Goal: Task Accomplishment & Management: Complete application form

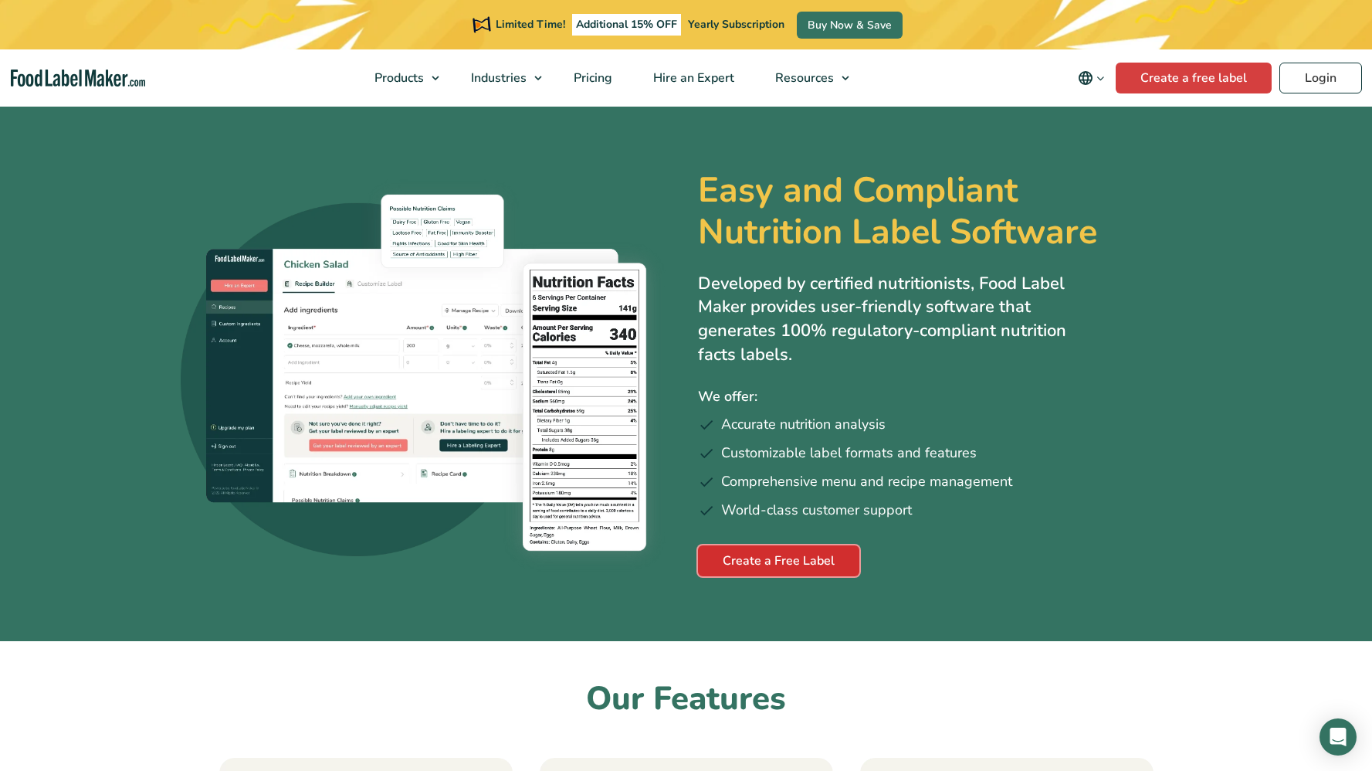
click at [737, 559] on link "Create a Free Label" at bounding box center [778, 560] width 161 height 31
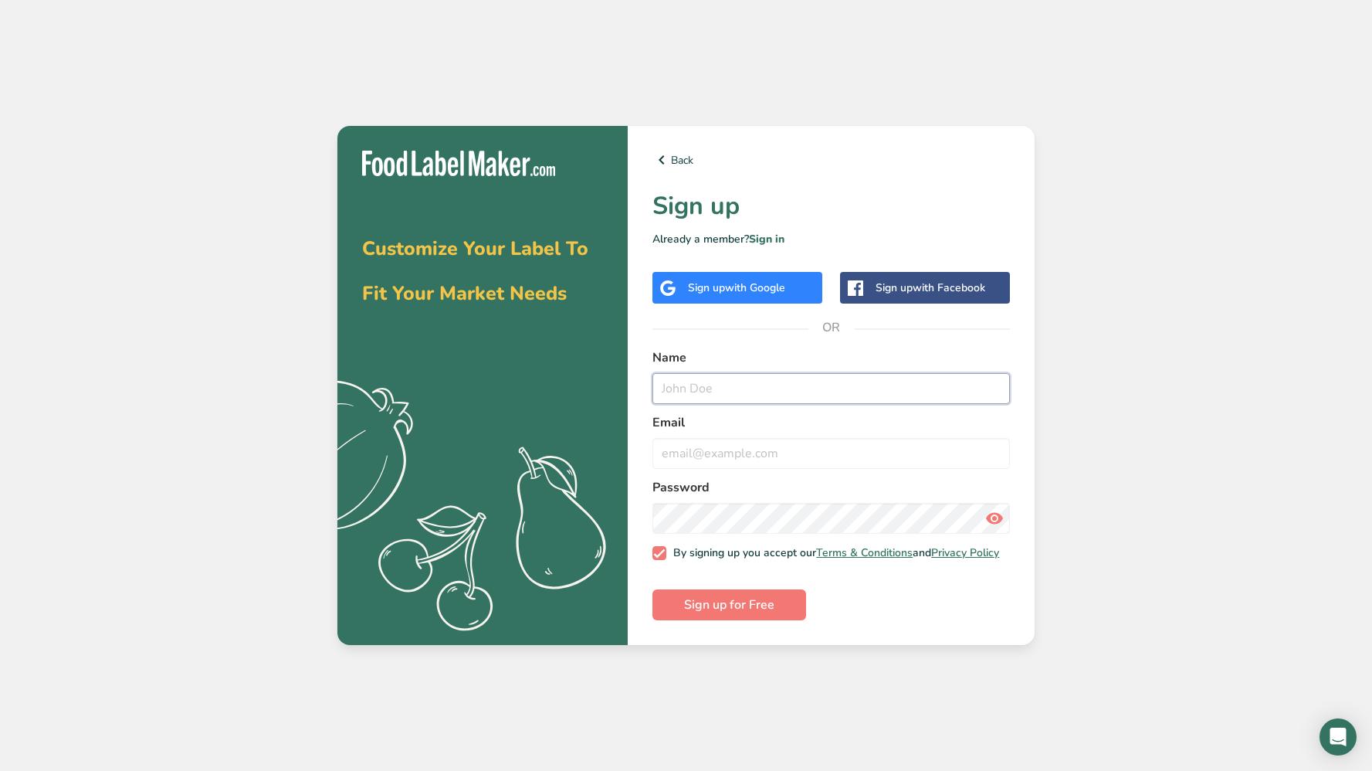
click at [719, 384] on input "text" at bounding box center [830, 388] width 357 height 31
type input "myriam valentin"
click at [838, 445] on input "email" at bounding box center [830, 453] width 357 height 31
click at [774, 445] on input "email" at bounding box center [830, 453] width 357 height 31
type input "tatav328@yahoo.com"
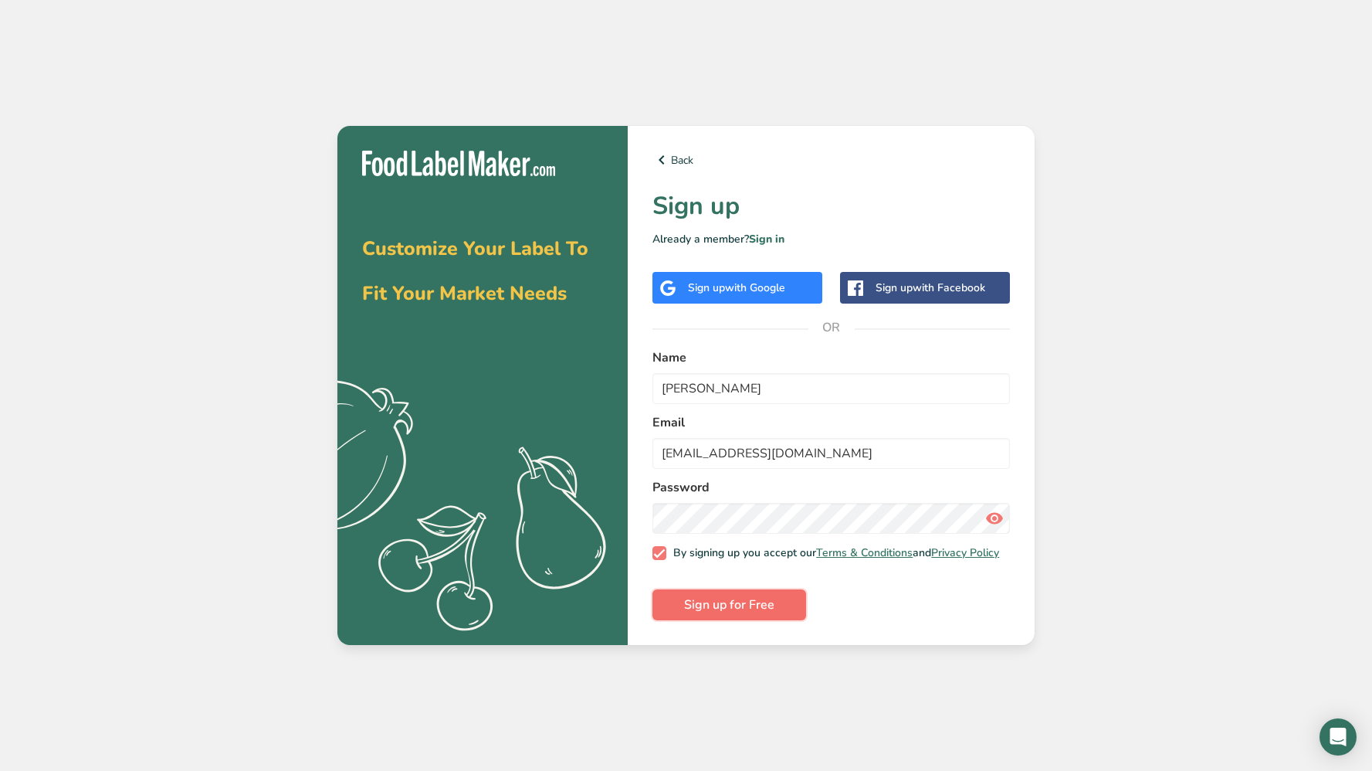
click at [759, 610] on span "Sign up for Free" at bounding box center [729, 604] width 90 height 19
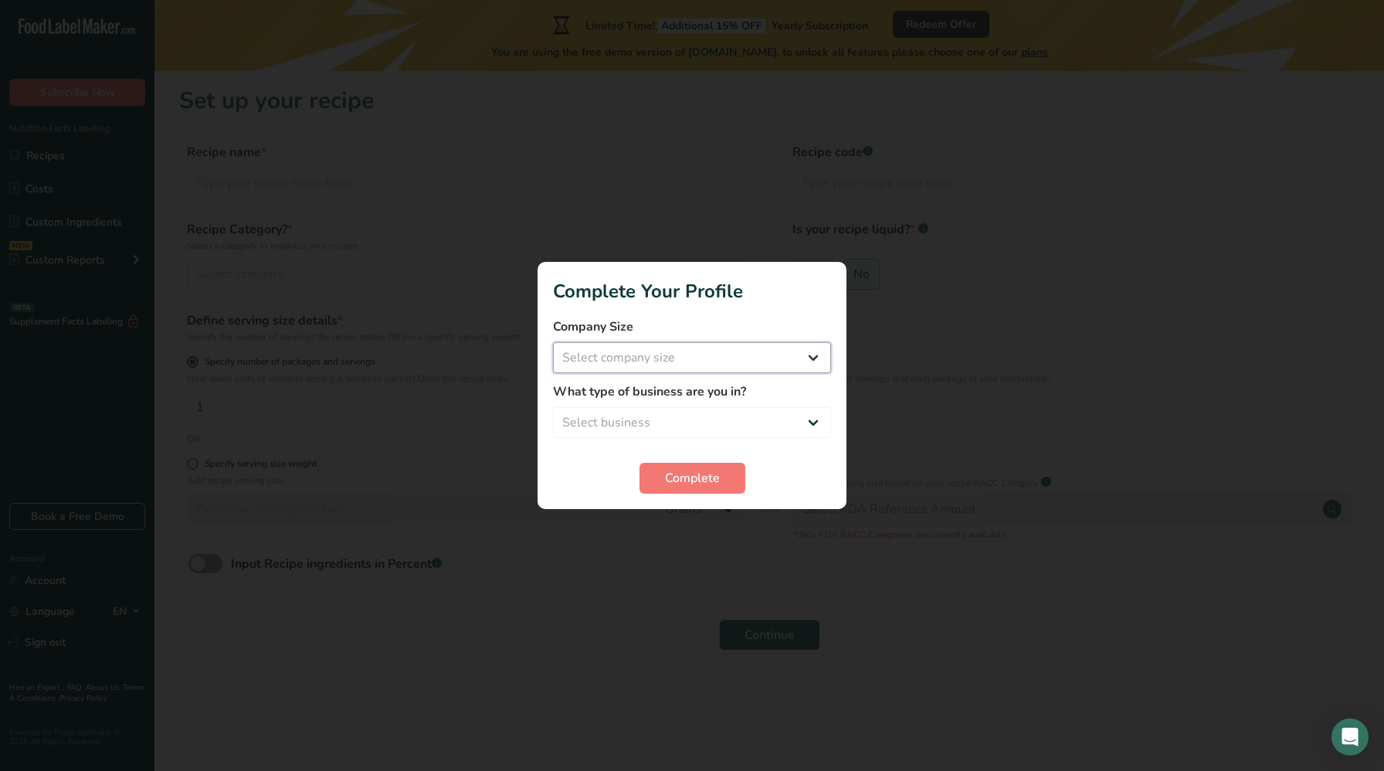
click at [820, 352] on select "Select company size Fewer than 10 Employees 10 to 50 Employees 51 to 500 Employ…" at bounding box center [692, 357] width 278 height 31
select select "1"
click at [553, 342] on select "Select company size Fewer than 10 Employees 10 to 50 Employees 51 to 500 Employ…" at bounding box center [692, 357] width 278 height 31
click at [624, 420] on select "Select business Packaged Food Manufacturer Restaurant & Cafe Bakery Meal Plans …" at bounding box center [692, 422] width 278 height 31
select select "8"
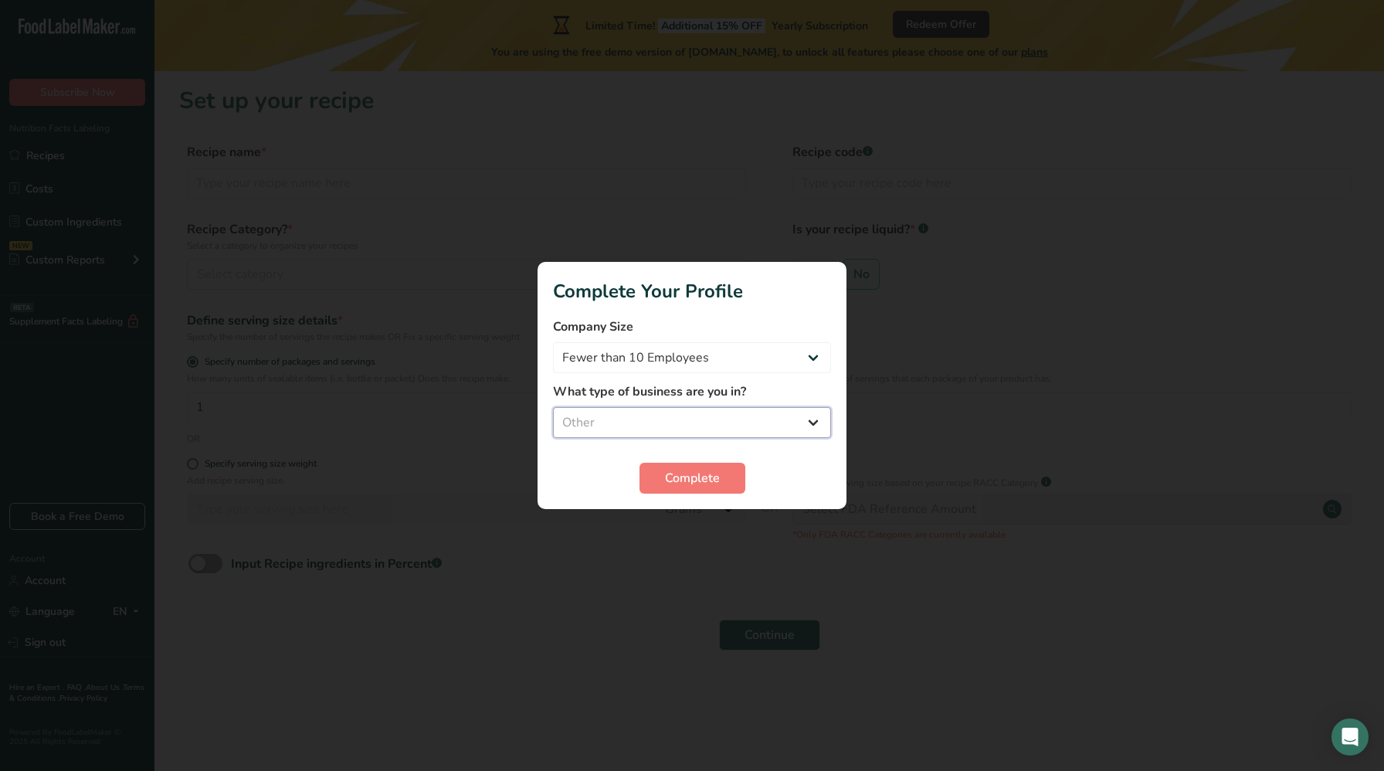
click at [553, 407] on select "Select business Packaged Food Manufacturer Restaurant & Cafe Bakery Meal Plans …" at bounding box center [692, 422] width 278 height 31
click at [697, 485] on span "Complete" at bounding box center [692, 478] width 55 height 19
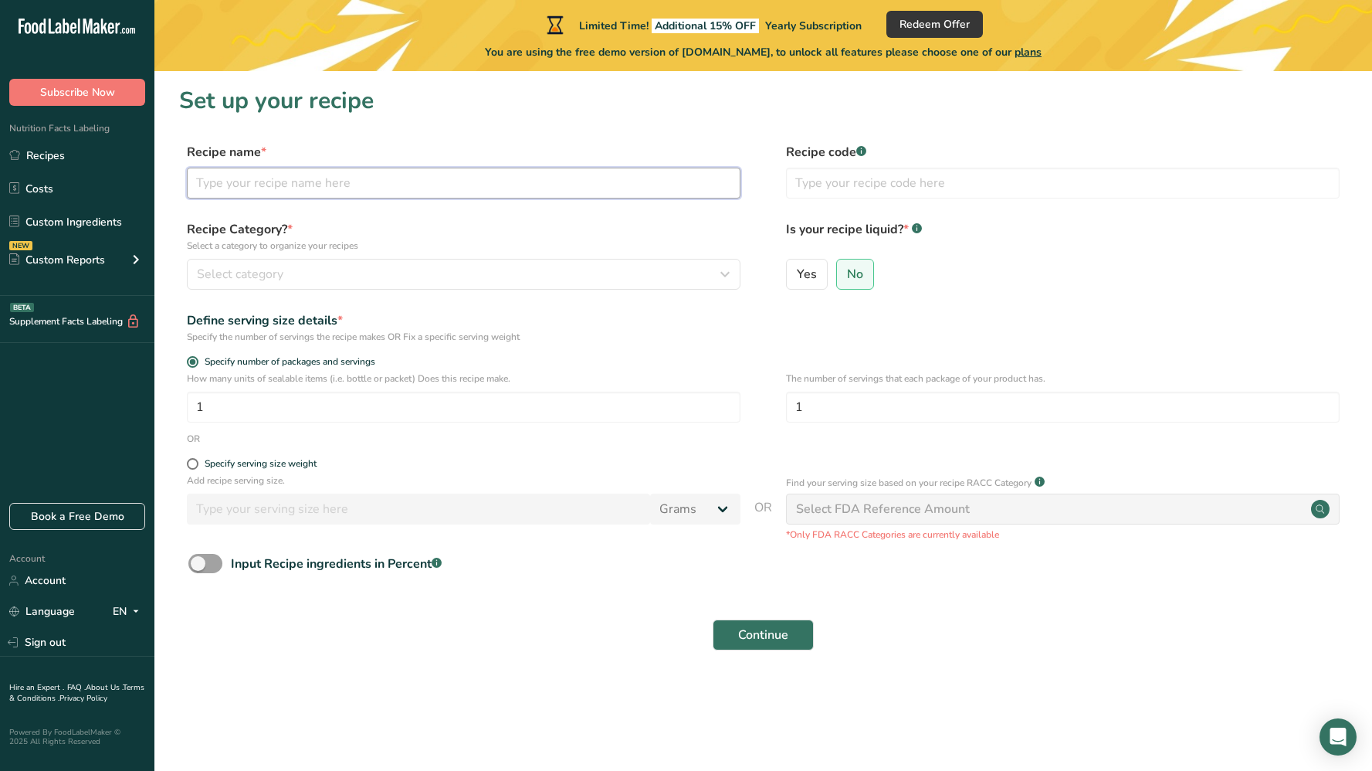
click at [273, 181] on input "text" at bounding box center [464, 183] width 554 height 31
type input "Quesillo"
click at [847, 271] on span "No" at bounding box center [855, 273] width 16 height 15
click at [847, 271] on input "No" at bounding box center [842, 274] width 10 height 10
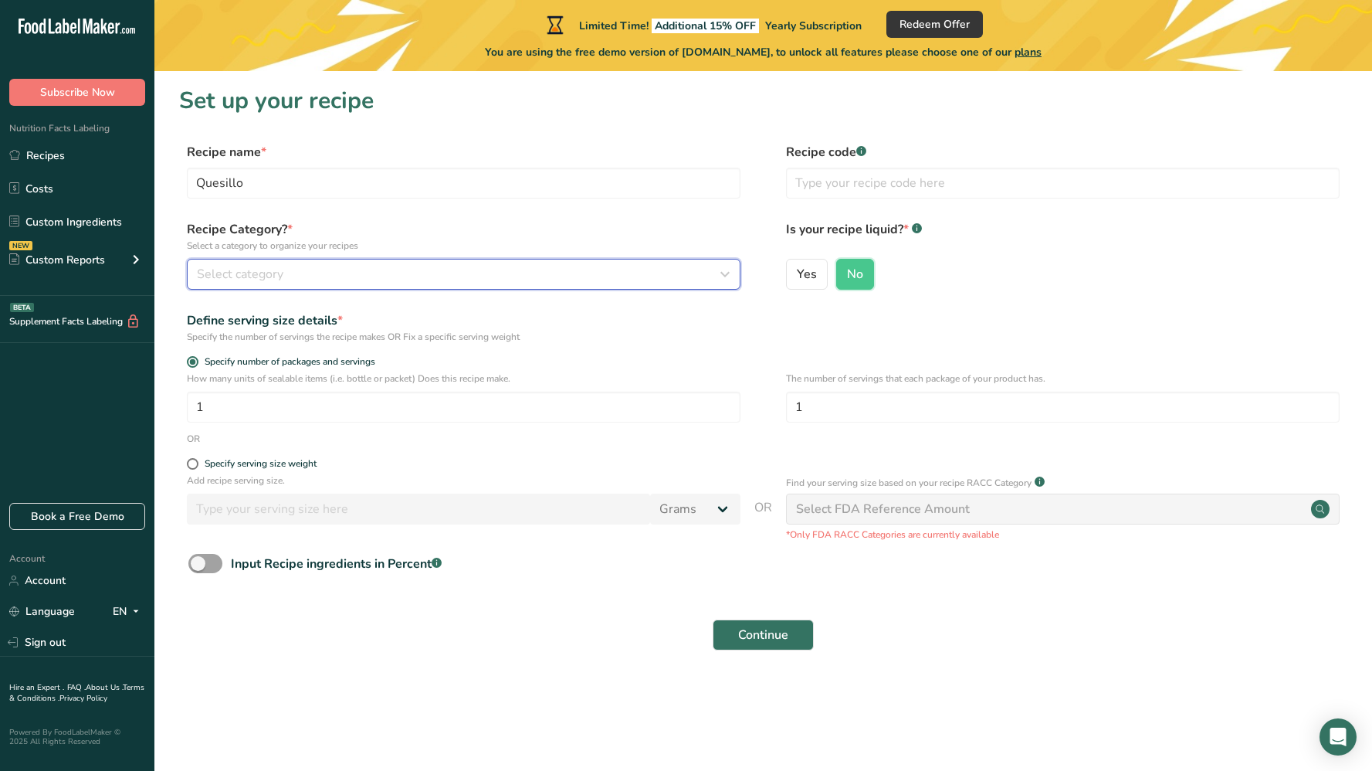
click at [317, 272] on div "Select category" at bounding box center [459, 274] width 524 height 19
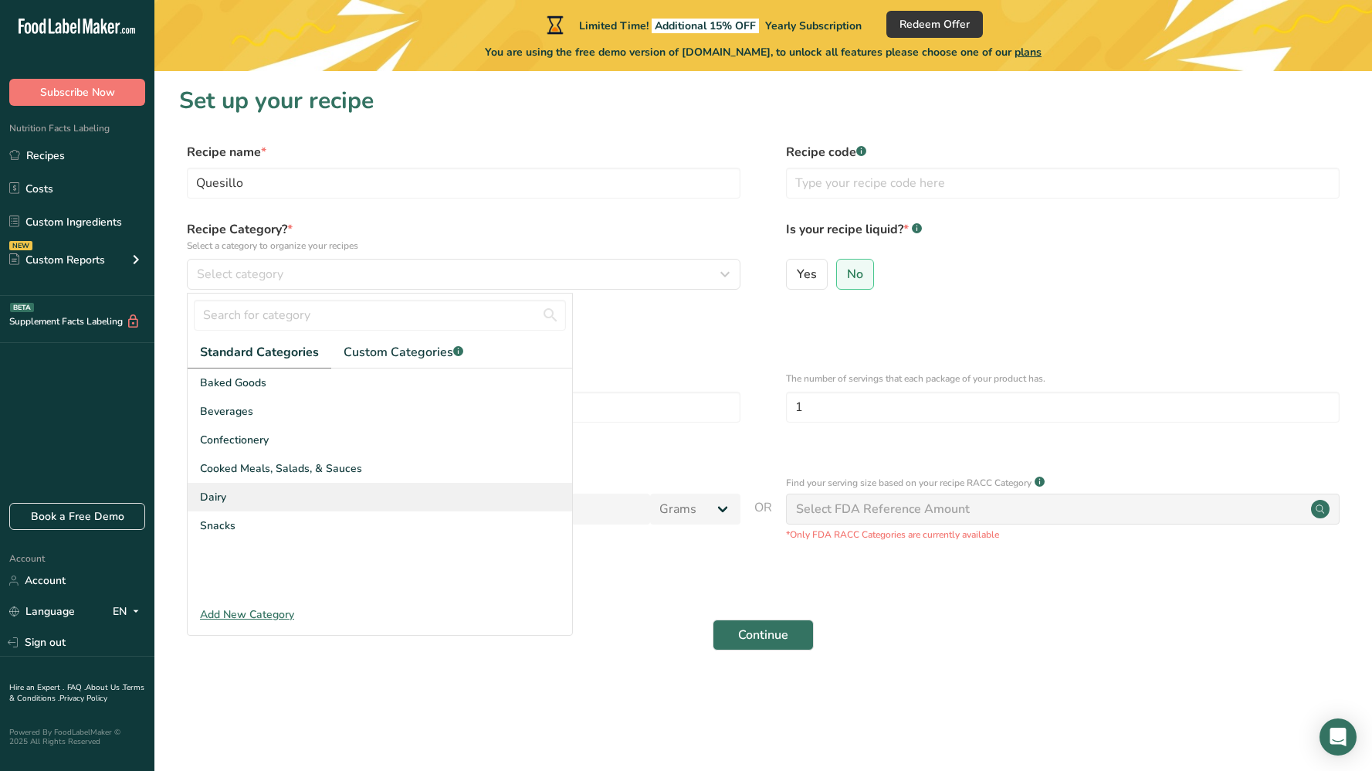
click at [218, 498] on span "Dairy" at bounding box center [213, 497] width 26 height 16
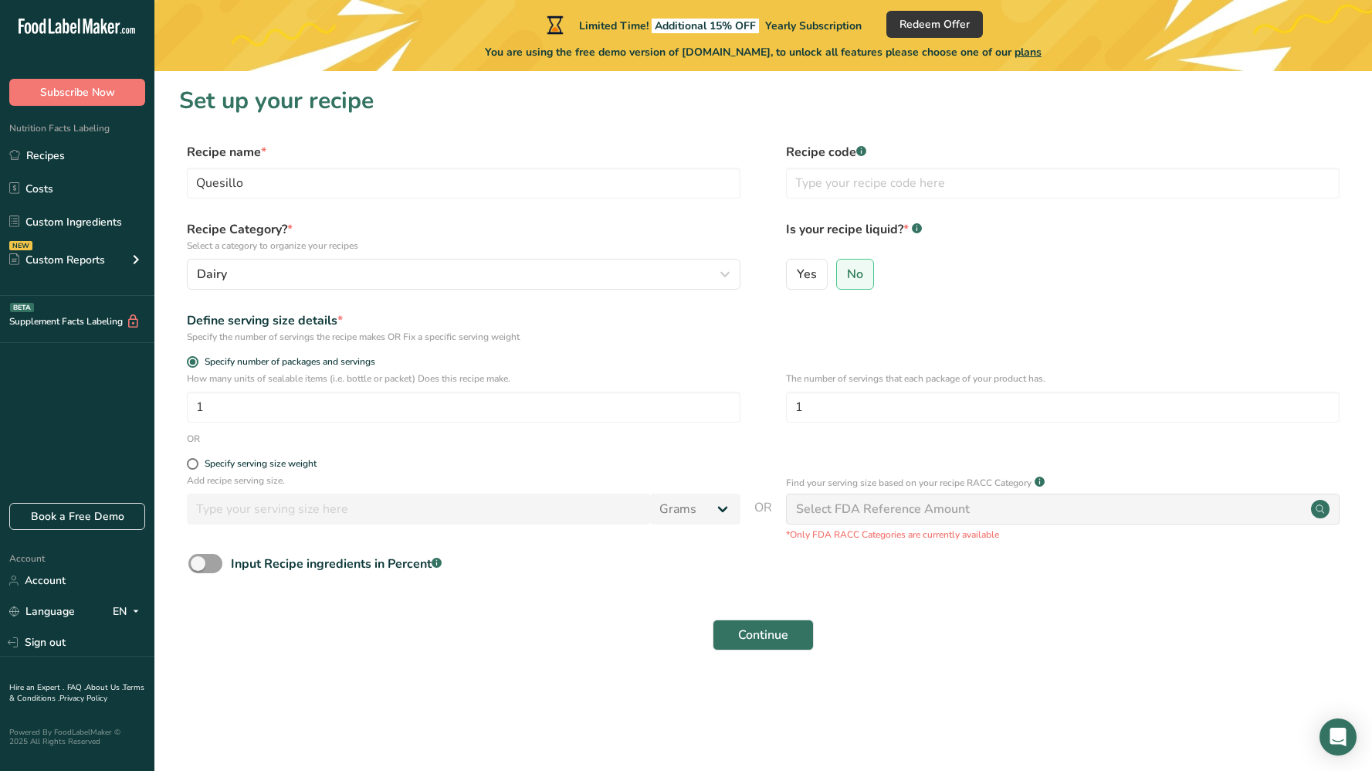
click at [1071, 522] on div "Select FDA Reference Amount" at bounding box center [1063, 508] width 554 height 31
click at [1316, 511] on circle at bounding box center [1320, 509] width 19 height 19
click at [211, 560] on span at bounding box center [205, 563] width 34 height 19
click at [198, 560] on input "Input Recipe ingredients in Percent .a-a{fill:#347362;}.b-a{fill:#fff;}" at bounding box center [193, 563] width 10 height 10
checkbox input "true"
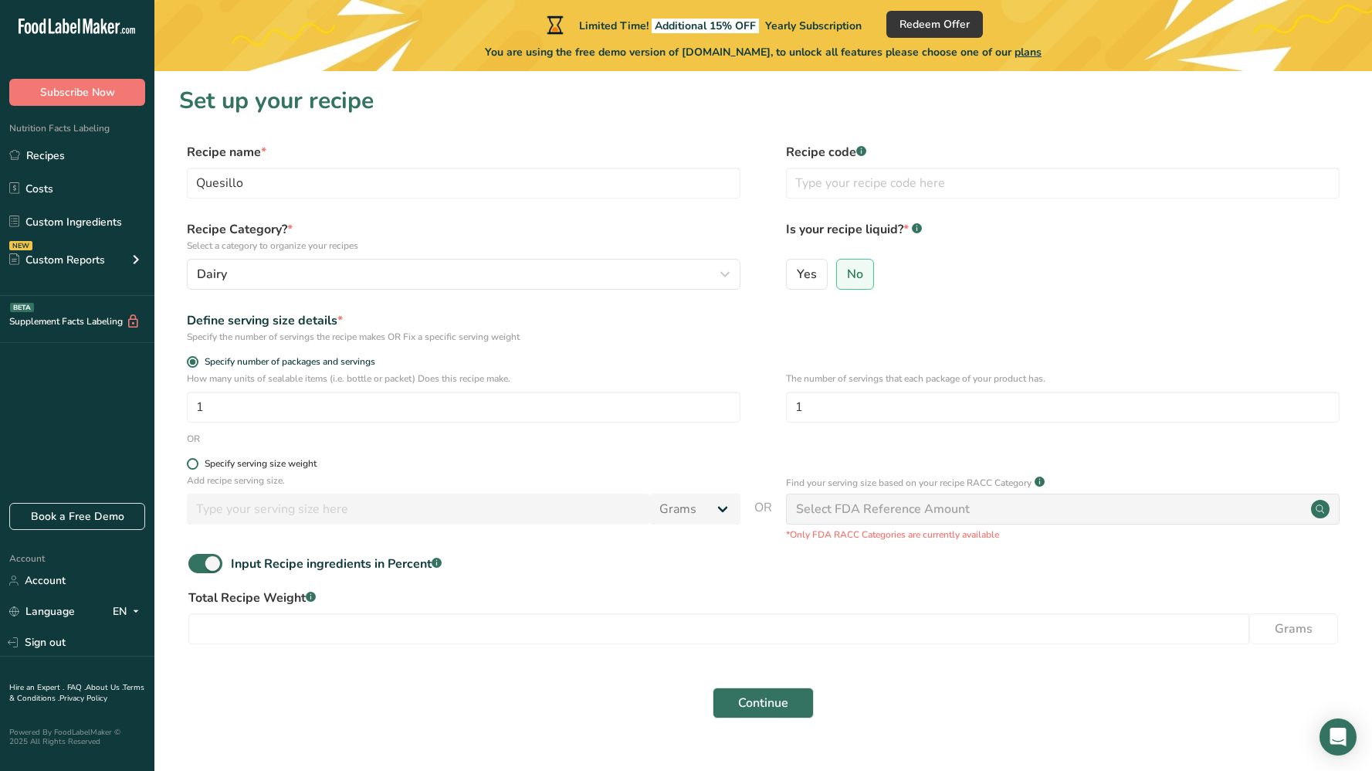
click at [194, 467] on span at bounding box center [193, 464] width 12 height 12
click at [194, 467] on input "Specify serving size weight" at bounding box center [192, 464] width 10 height 10
radio input "true"
radio input "false"
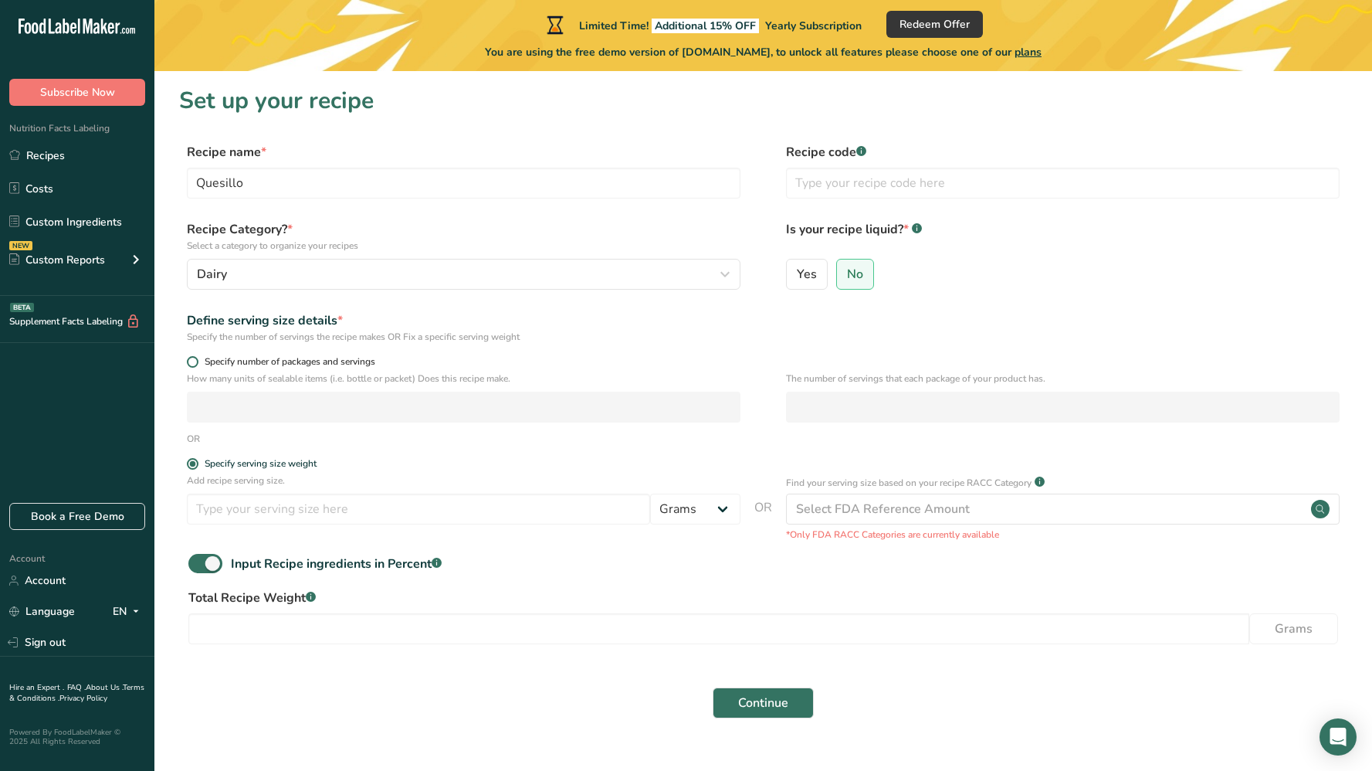
click at [191, 365] on span at bounding box center [193, 362] width 12 height 12
click at [191, 365] on input "Specify number of packages and servings" at bounding box center [192, 362] width 10 height 10
radio input "true"
radio input "false"
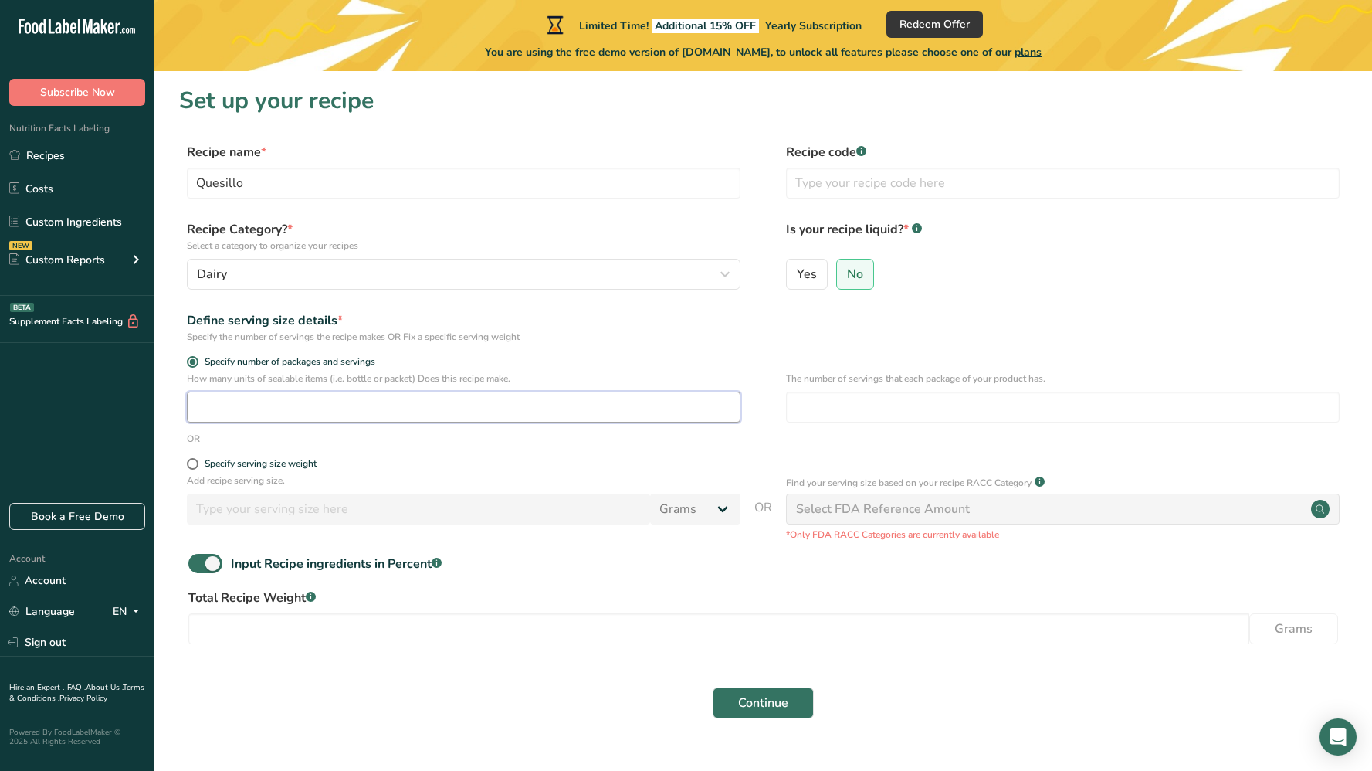
click at [237, 411] on input "number" at bounding box center [464, 406] width 554 height 31
type input "1"
click at [783, 402] on div "How many units of sealable items (i.e. bottle or packet) Does this recipe make.…" at bounding box center [763, 401] width 1168 height 60
click at [948, 506] on div "Select FDA Reference Amount" at bounding box center [883, 509] width 174 height 19
click at [191, 462] on span at bounding box center [193, 464] width 12 height 12
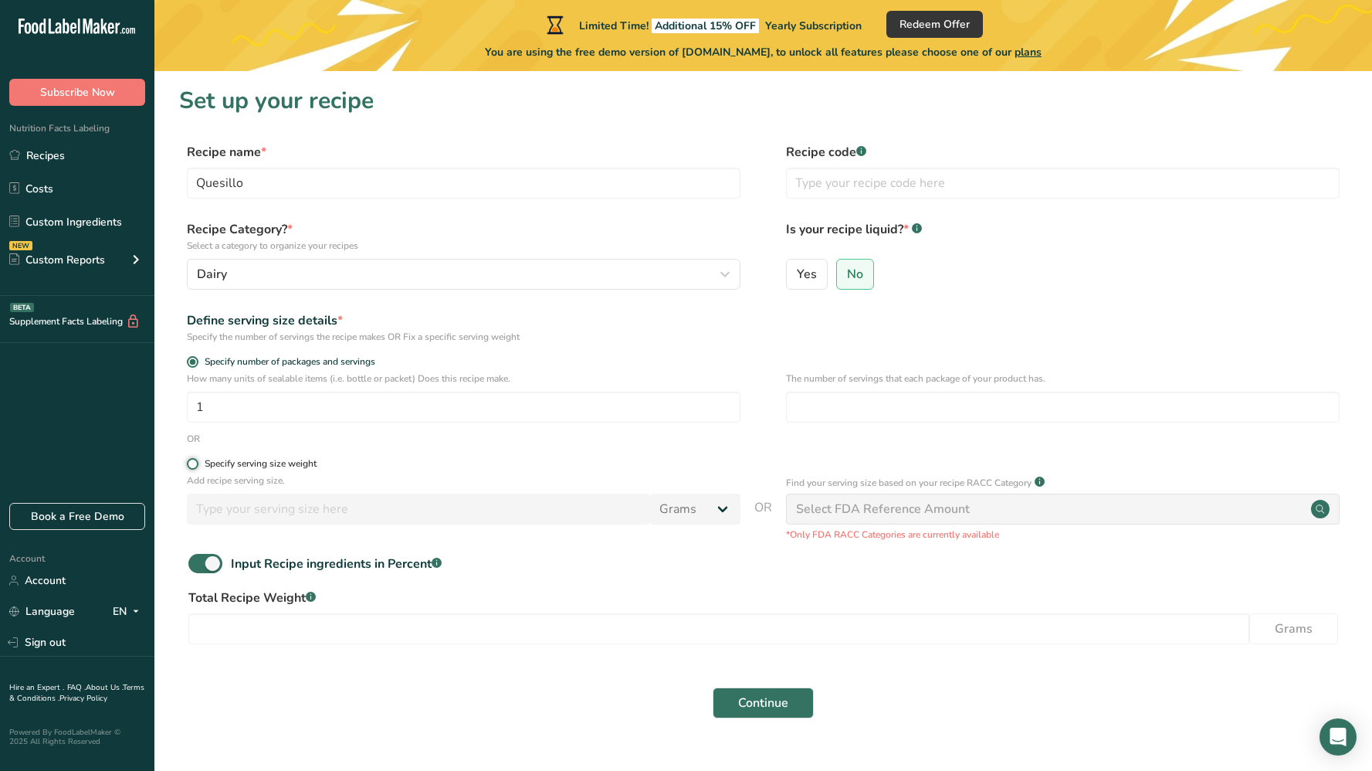
click at [191, 462] on input "Specify serving size weight" at bounding box center [192, 464] width 10 height 10
radio input "true"
radio input "false"
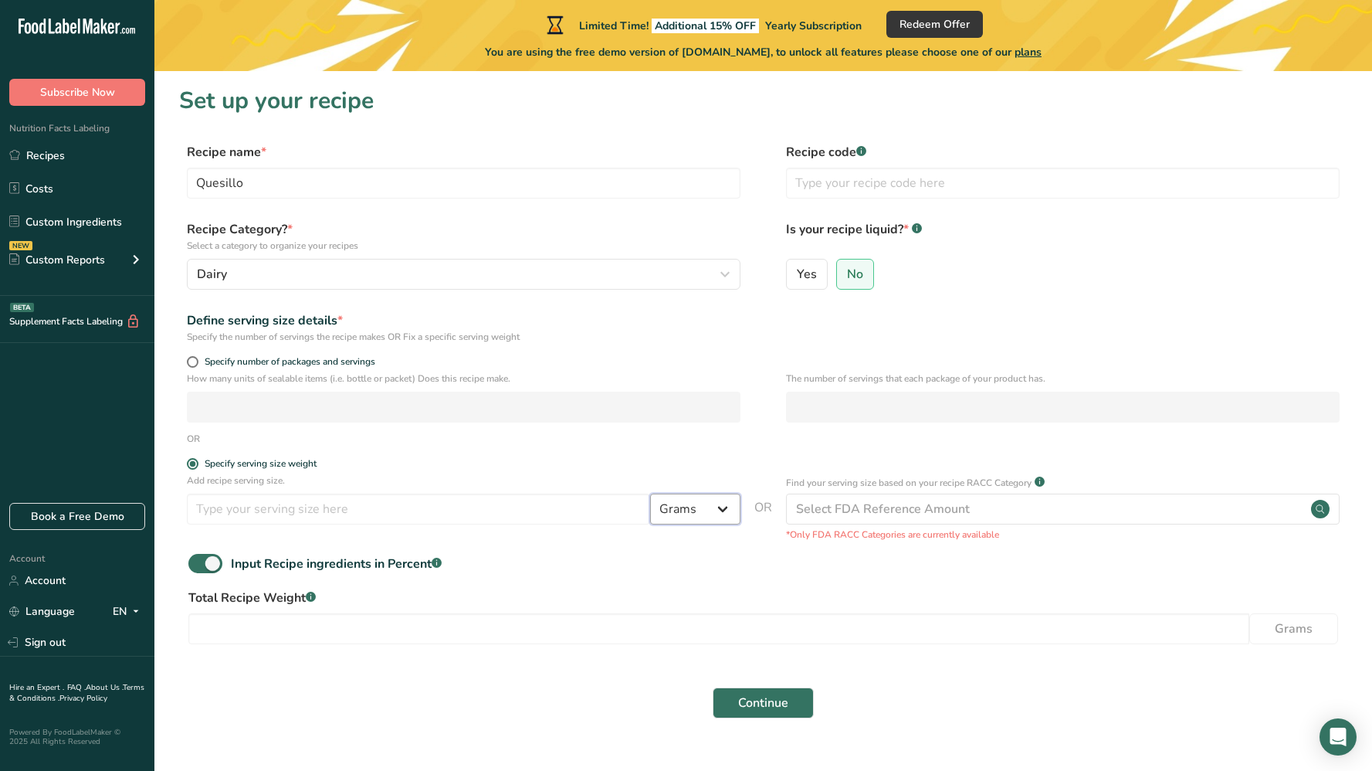
click at [716, 510] on select "Grams kg mg mcg lb oz l mL fl oz tbsp tsp cup qt gallon" at bounding box center [695, 508] width 90 height 31
select select "12"
click at [650, 493] on select "Grams kg mg mcg lb oz l mL fl oz tbsp tsp cup qt gallon" at bounding box center [695, 508] width 90 height 31
click at [402, 506] on input "number" at bounding box center [418, 508] width 463 height 31
type input "1"
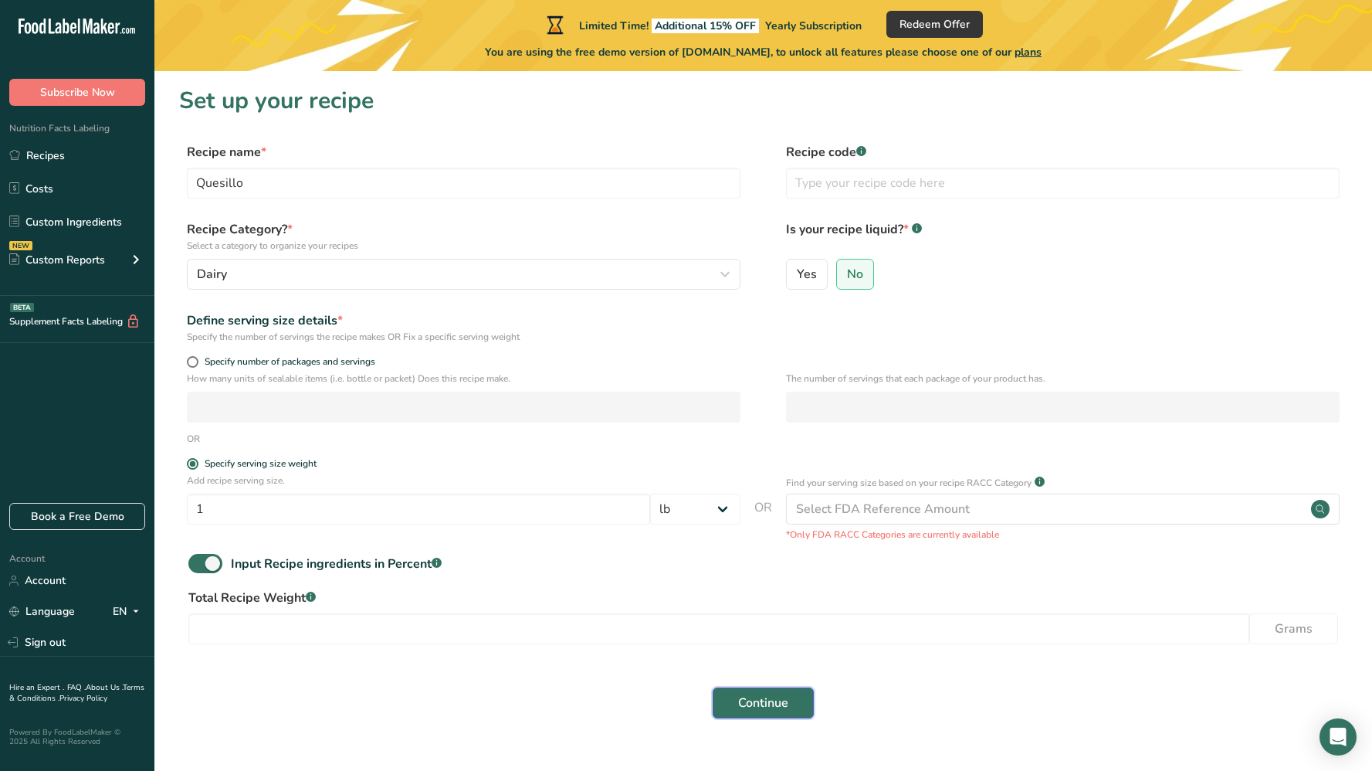
click at [744, 694] on span "Continue" at bounding box center [763, 702] width 50 height 19
click at [554, 625] on input "number" at bounding box center [718, 628] width 1061 height 31
type input "100"
click at [747, 708] on span "Continue" at bounding box center [763, 702] width 50 height 19
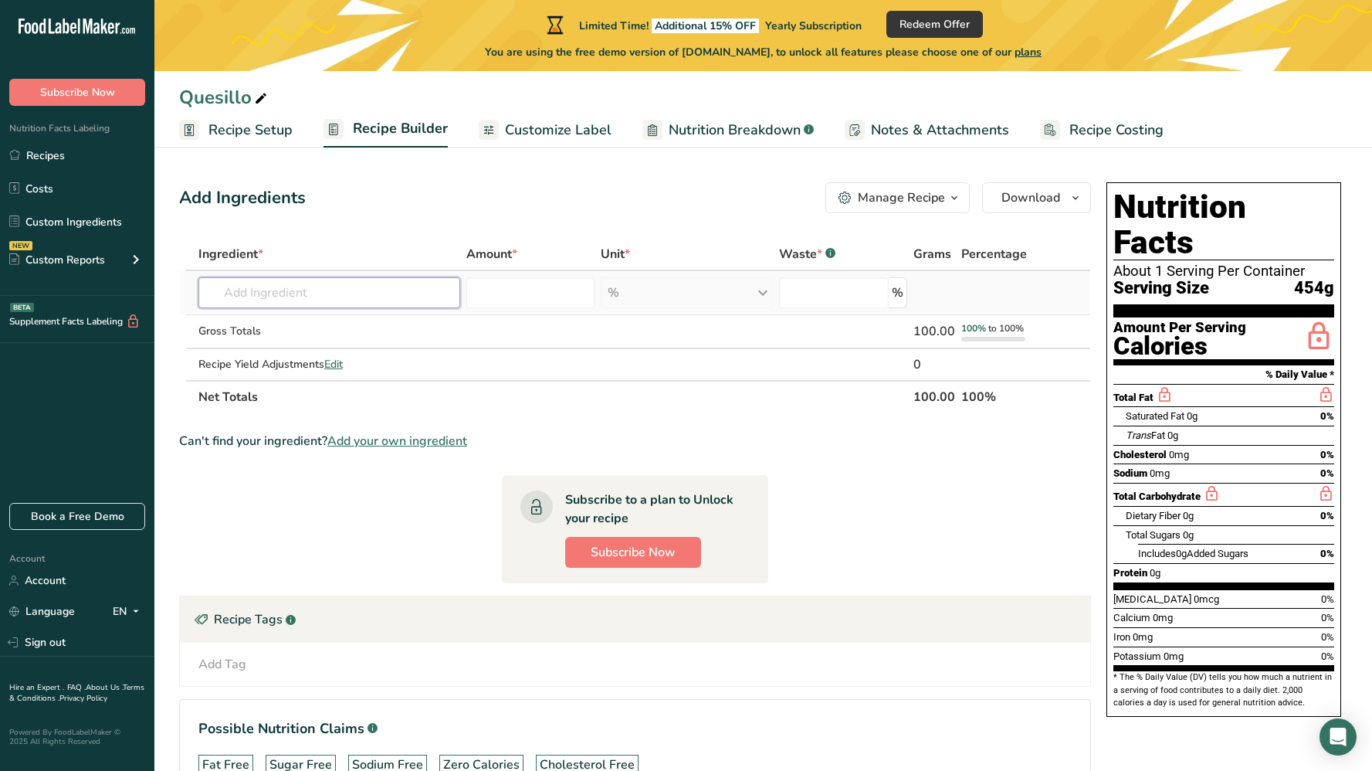
click at [323, 296] on input "text" at bounding box center [329, 292] width 262 height 31
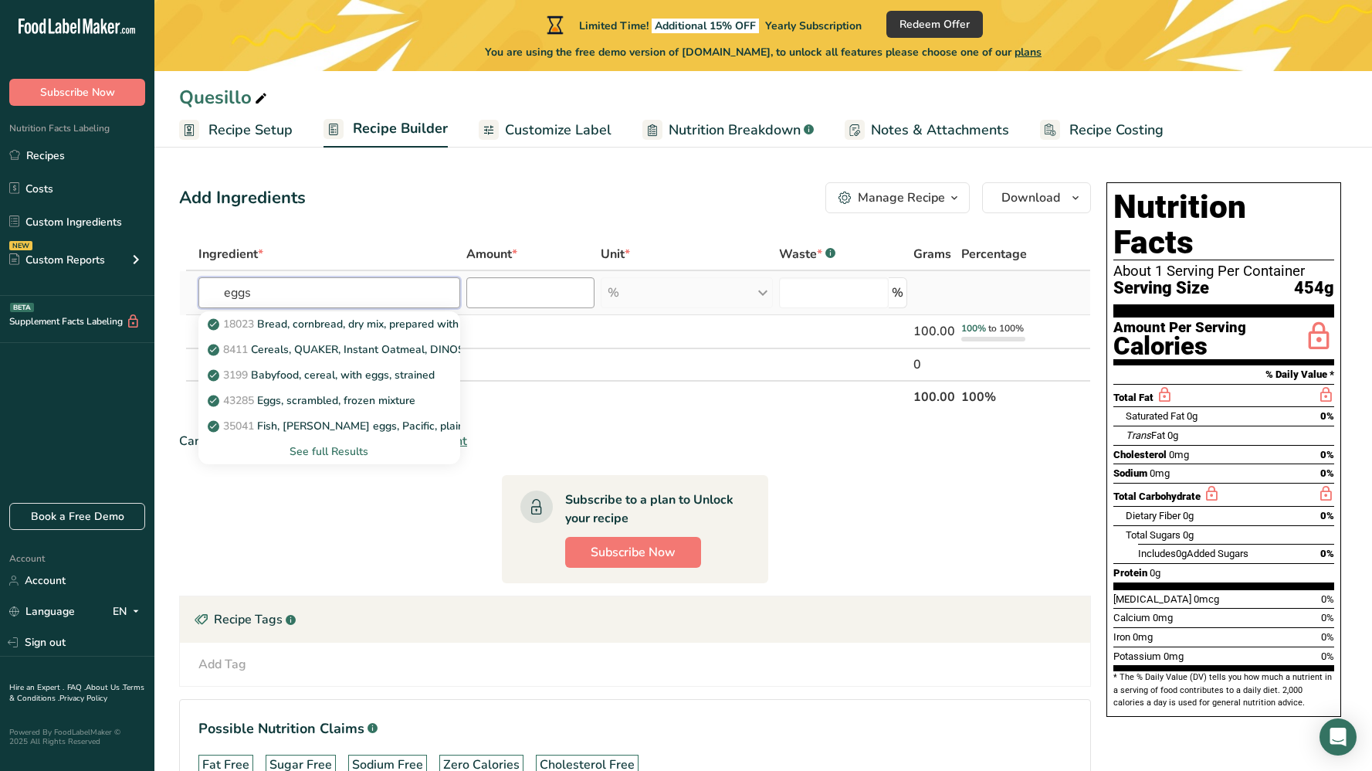
type input "eggs"
click at [554, 299] on input "number" at bounding box center [530, 292] width 128 height 31
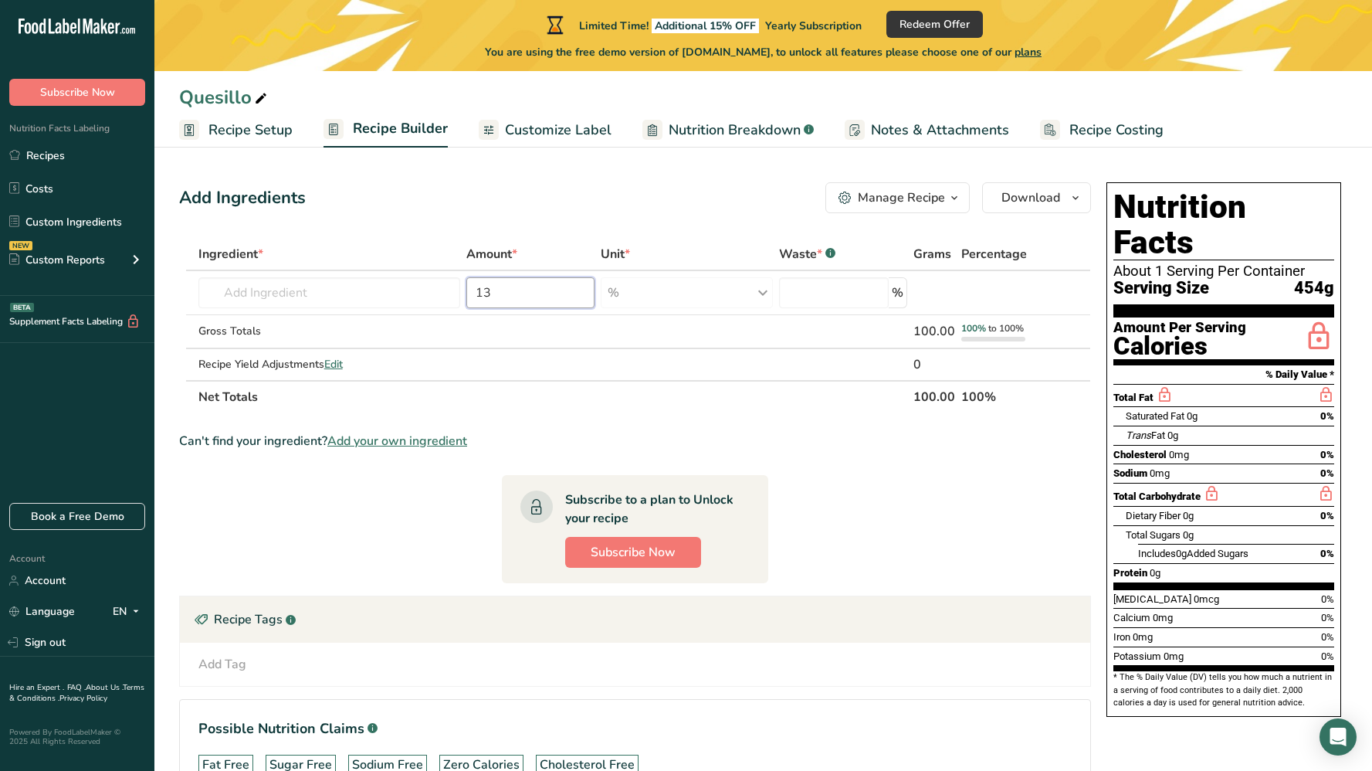
type input "13"
click at [882, 418] on section "Ingredient * Amount * Unit * Waste * .a-a{fill:#347362;}.b-a{fill:#fff;} Grams …" at bounding box center [635, 531] width 912 height 587
click at [493, 408] on th "Net Totals" at bounding box center [552, 396] width 715 height 32
click at [802, 475] on section "Ingredient * Amount * Unit * Waste * .a-a{fill:#347362;}.b-a{fill:#fff;} Grams …" at bounding box center [635, 531] width 912 height 587
click at [323, 291] on input "text" at bounding box center [329, 292] width 262 height 31
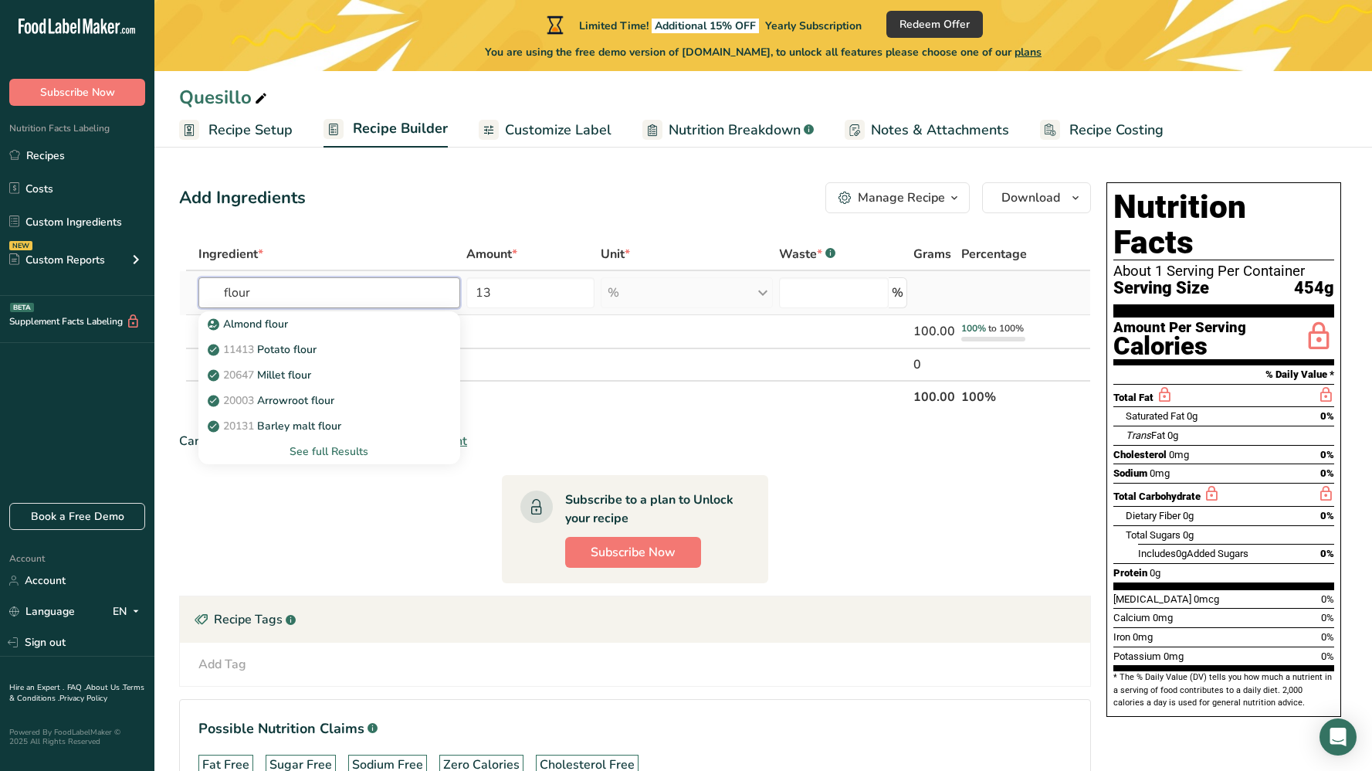
type input "flour"
click at [327, 453] on div "See full Results" at bounding box center [329, 451] width 237 height 16
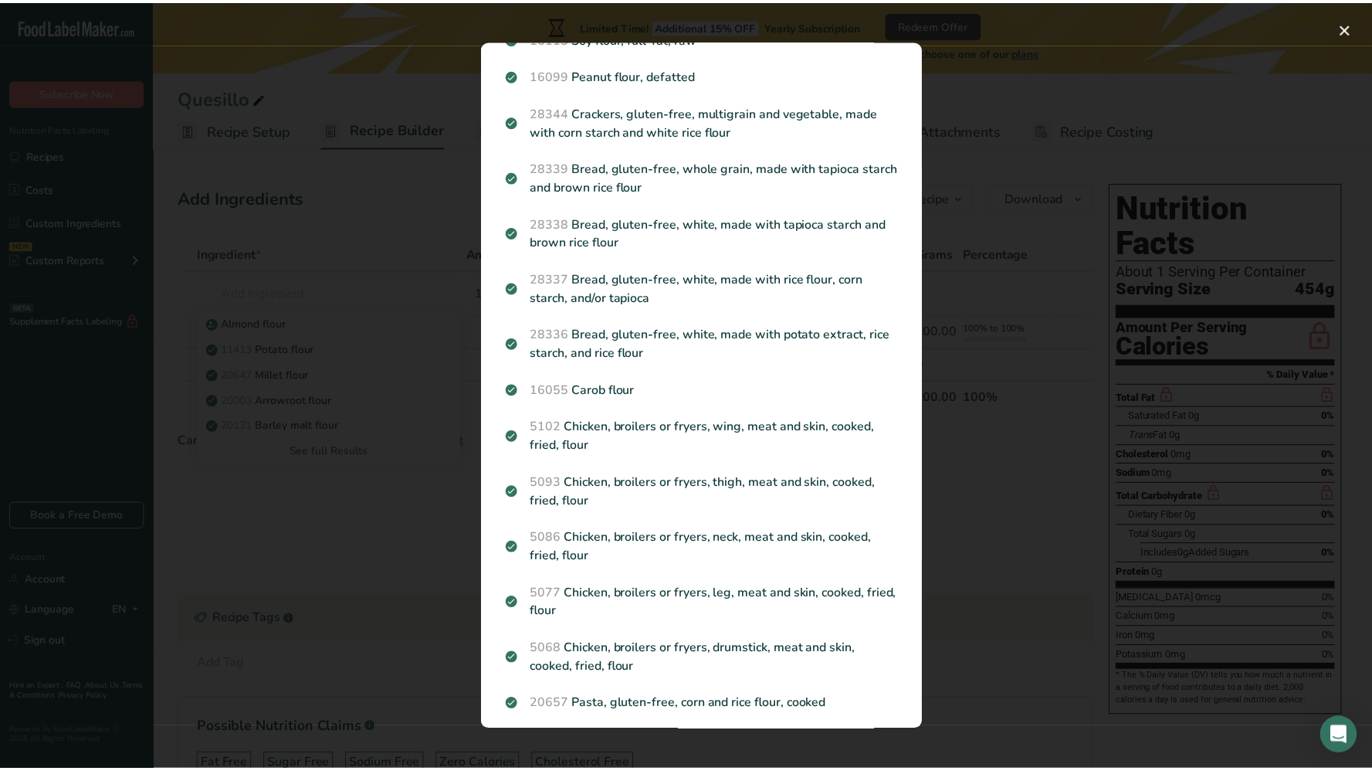
scroll to position [276, 0]
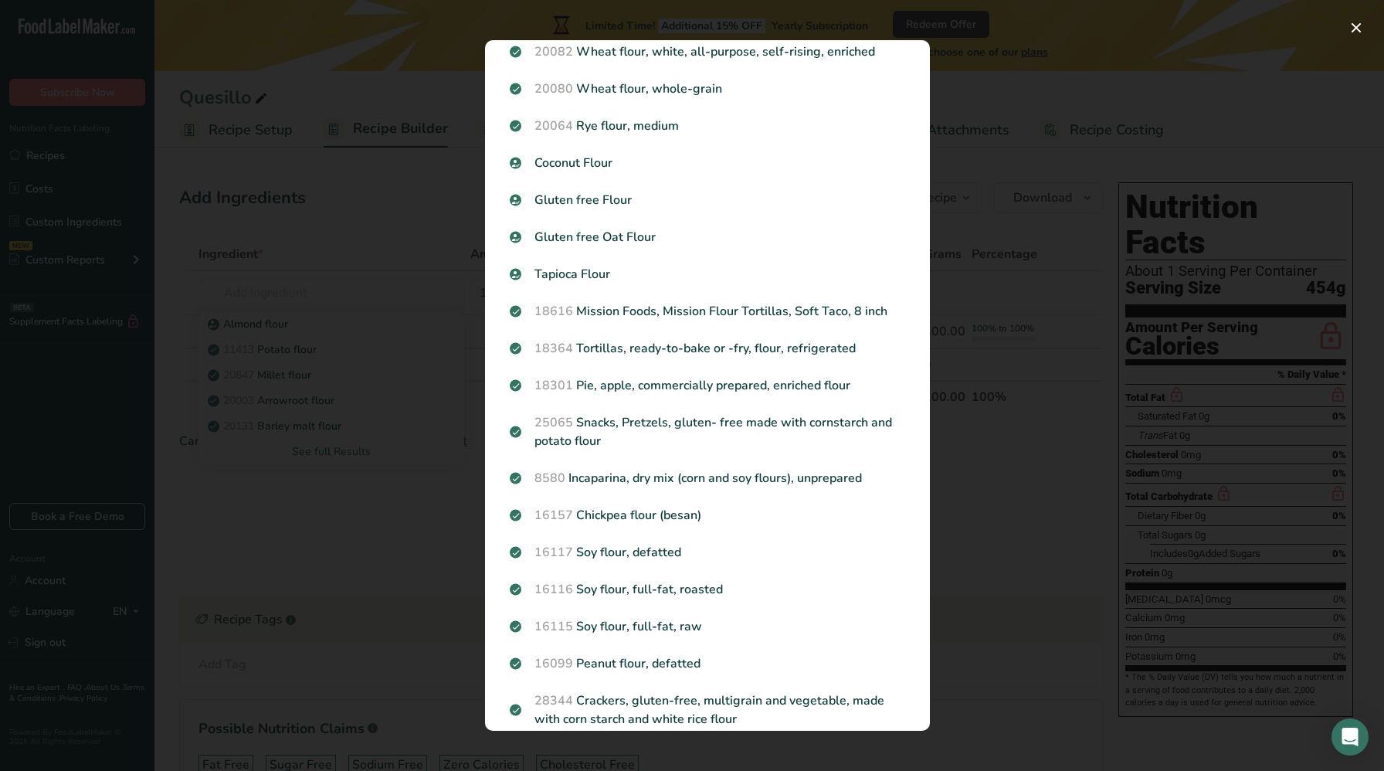
click at [1009, 462] on div "Search results modal" at bounding box center [692, 385] width 1384 height 771
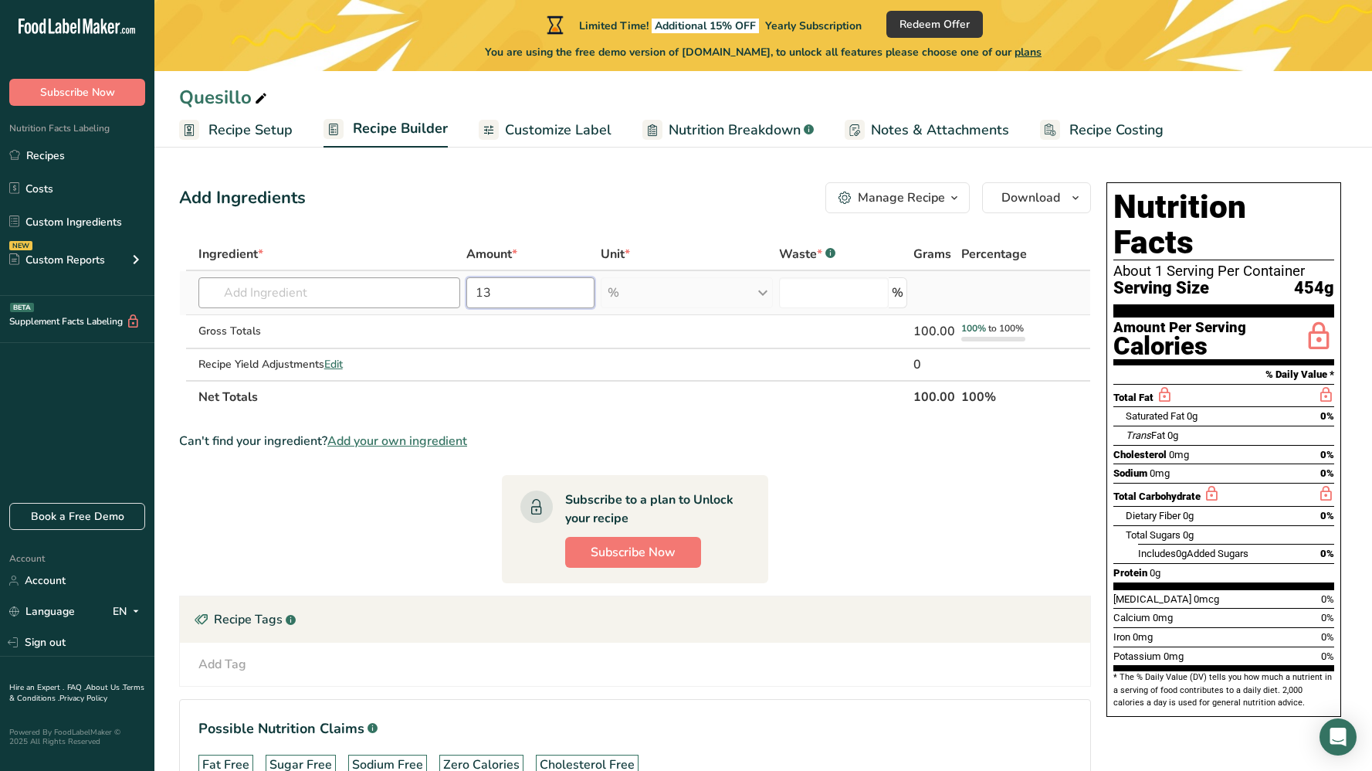
drag, startPoint x: 528, startPoint y: 288, endPoint x: 455, endPoint y: 281, distance: 73.7
click at [455, 281] on tr "Almond flour 11413 Potato flour 20647 Millet flour 20003 Arrowroot flour 20131 …" at bounding box center [635, 293] width 910 height 44
type input "4"
click at [764, 292] on div "% Weight Units g kg mg See more Volume Units l Volume units require a density c…" at bounding box center [687, 292] width 172 height 31
click at [849, 471] on section "Ingredient * Amount * Unit * Waste * .a-a{fill:#347362;}.b-a{fill:#fff;} Grams …" at bounding box center [635, 531] width 912 height 587
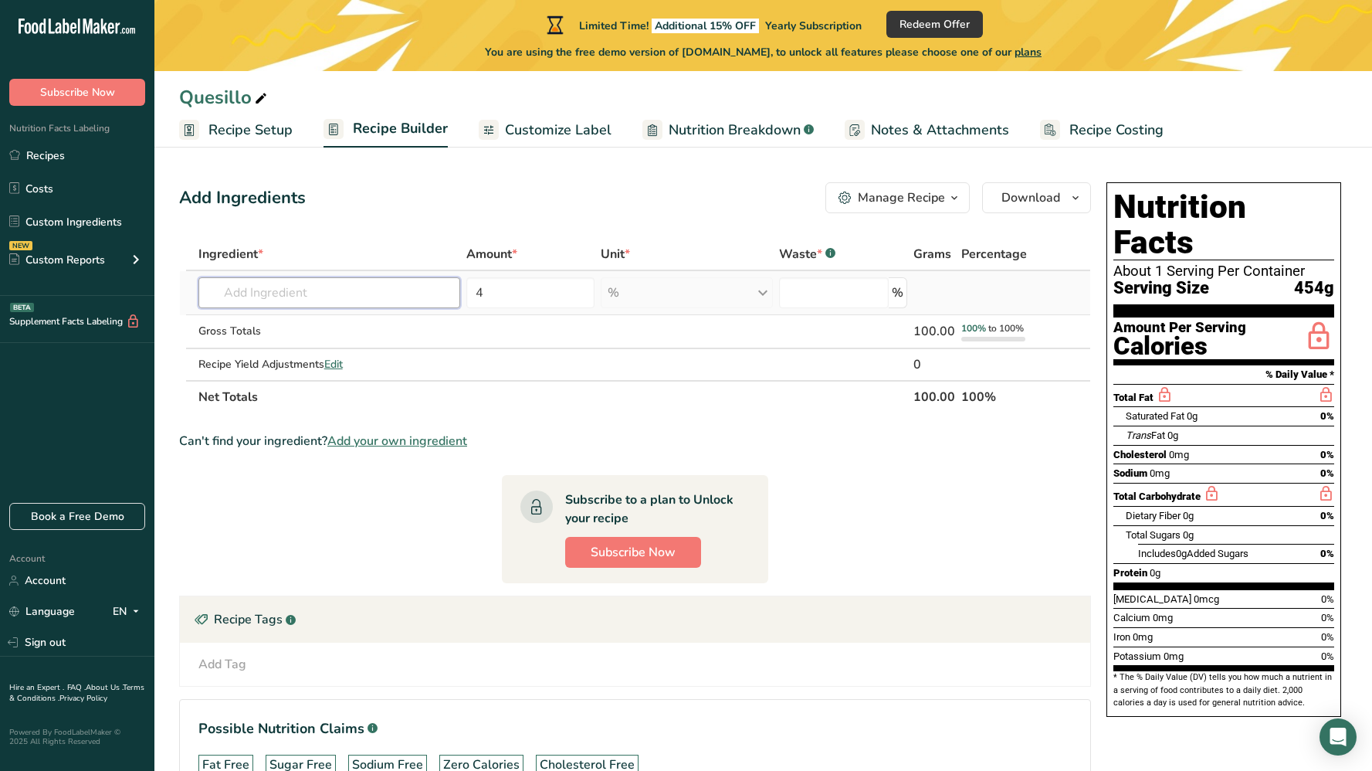
click at [279, 287] on input "text" at bounding box center [329, 292] width 262 height 31
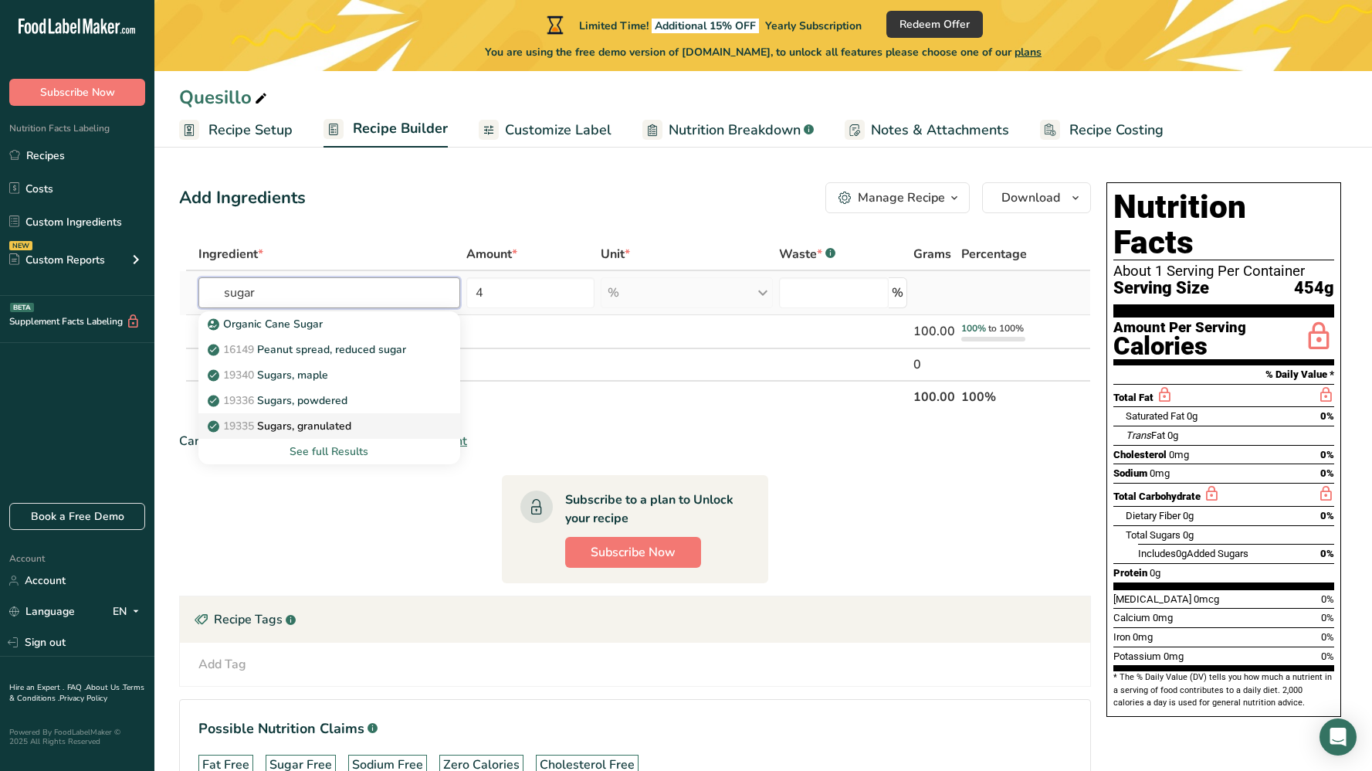
type input "sugar"
click at [340, 431] on p "19335 Sugars, granulated" at bounding box center [281, 426] width 141 height 16
type input "Sugars, granulated"
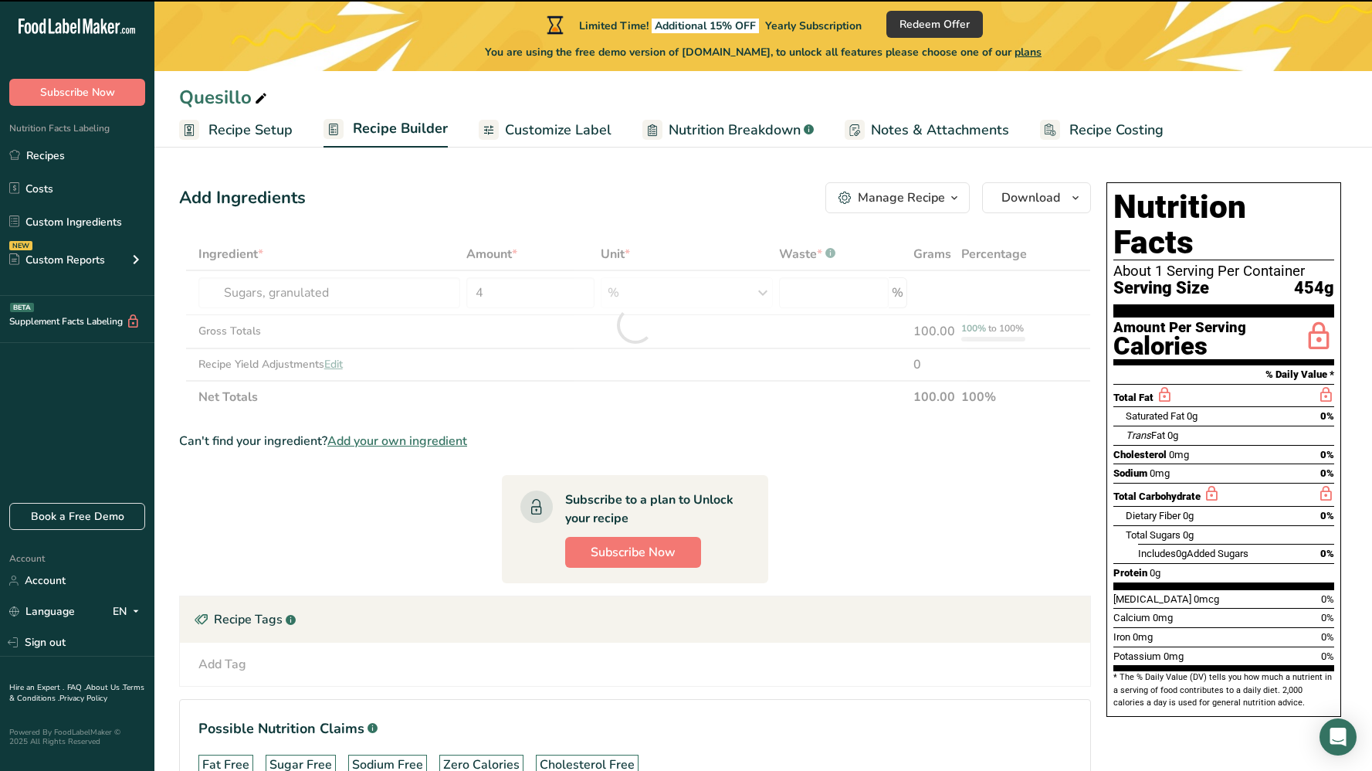
type input "0"
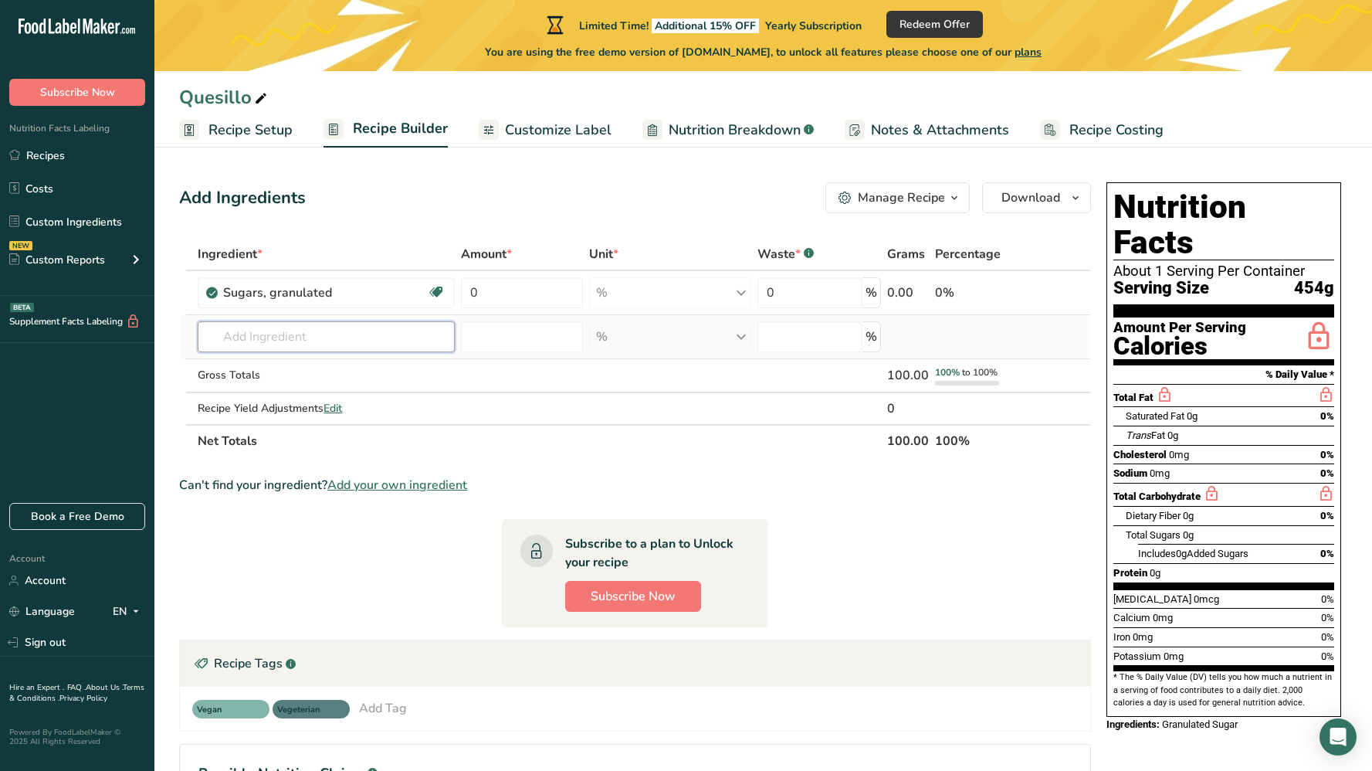
click at [344, 336] on input "text" at bounding box center [326, 336] width 256 height 31
drag, startPoint x: 496, startPoint y: 297, endPoint x: 421, endPoint y: 290, distance: 76.0
click at [421, 290] on tr "Sugars, granulated Dairy free Gluten free Vegan Vegetarian Soy free 0 % Portion…" at bounding box center [635, 293] width 910 height 44
type input "2"
click at [744, 297] on div "Ingredient * Amount * Unit * Waste * .a-a{fill:#347362;}.b-a{fill:#fff;} Grams …" at bounding box center [635, 347] width 912 height 219
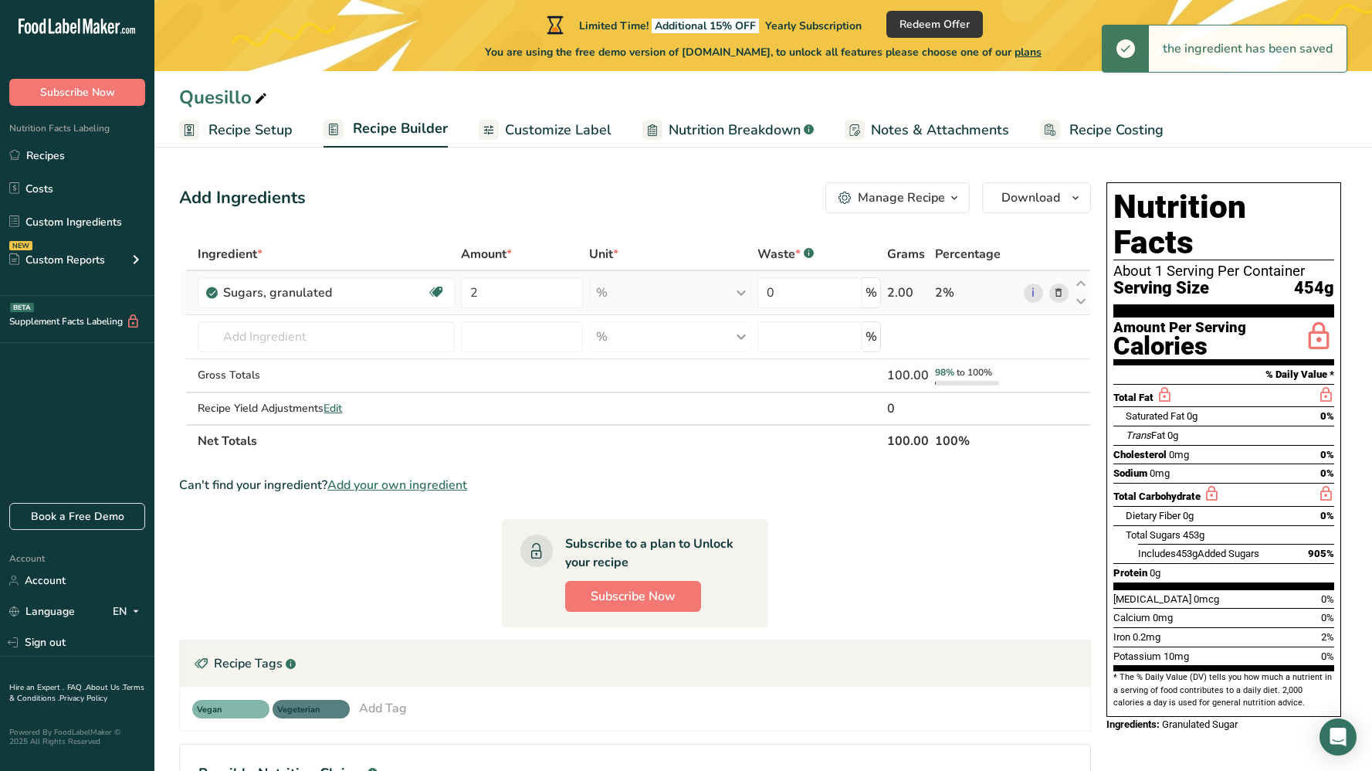
click at [747, 293] on div "% Portions 1 serving packet 1 tsp 1 cup See more Weight Units g kg mg See more …" at bounding box center [670, 292] width 162 height 31
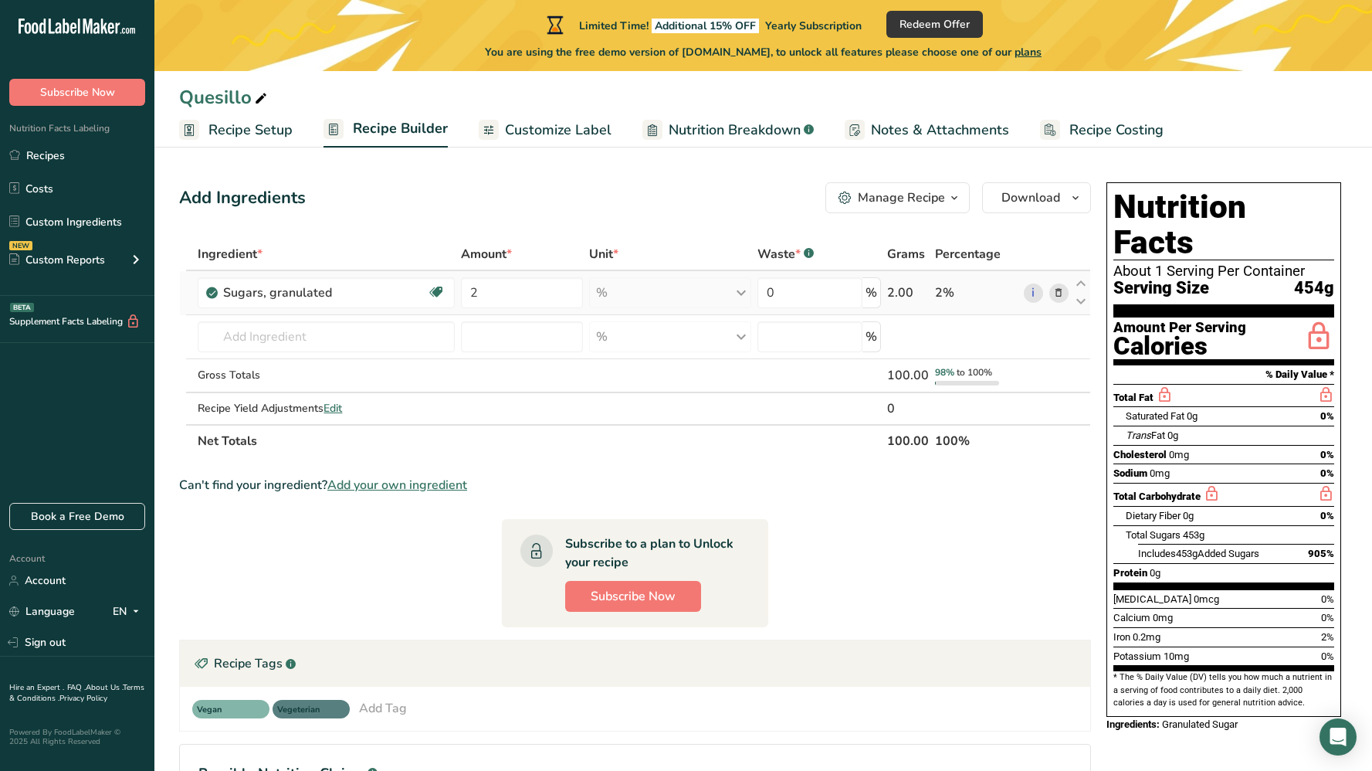
click at [742, 296] on div "% Portions 1 serving packet 1 tsp 1 cup See more Weight Units g kg mg See more …" at bounding box center [670, 292] width 162 height 31
click at [270, 341] on input "text" at bounding box center [326, 336] width 256 height 31
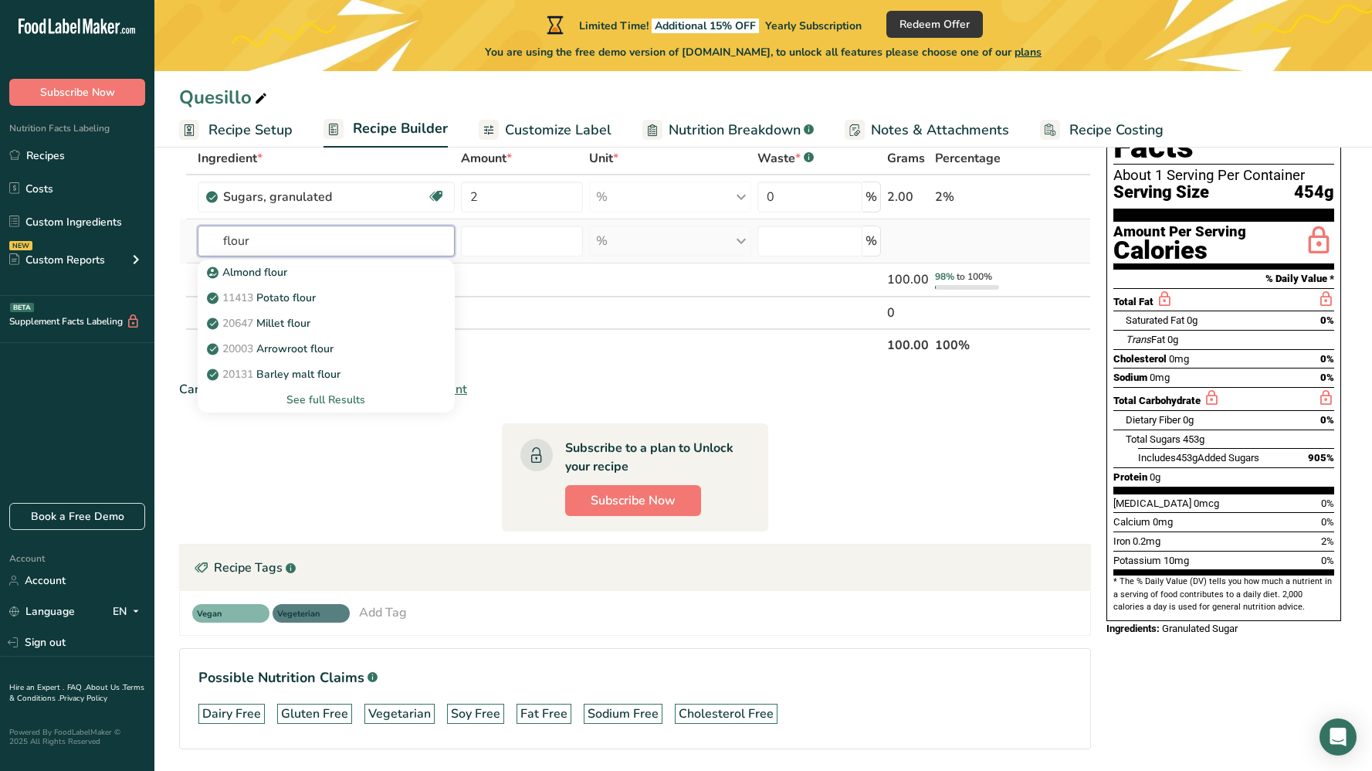
scroll to position [91, 0]
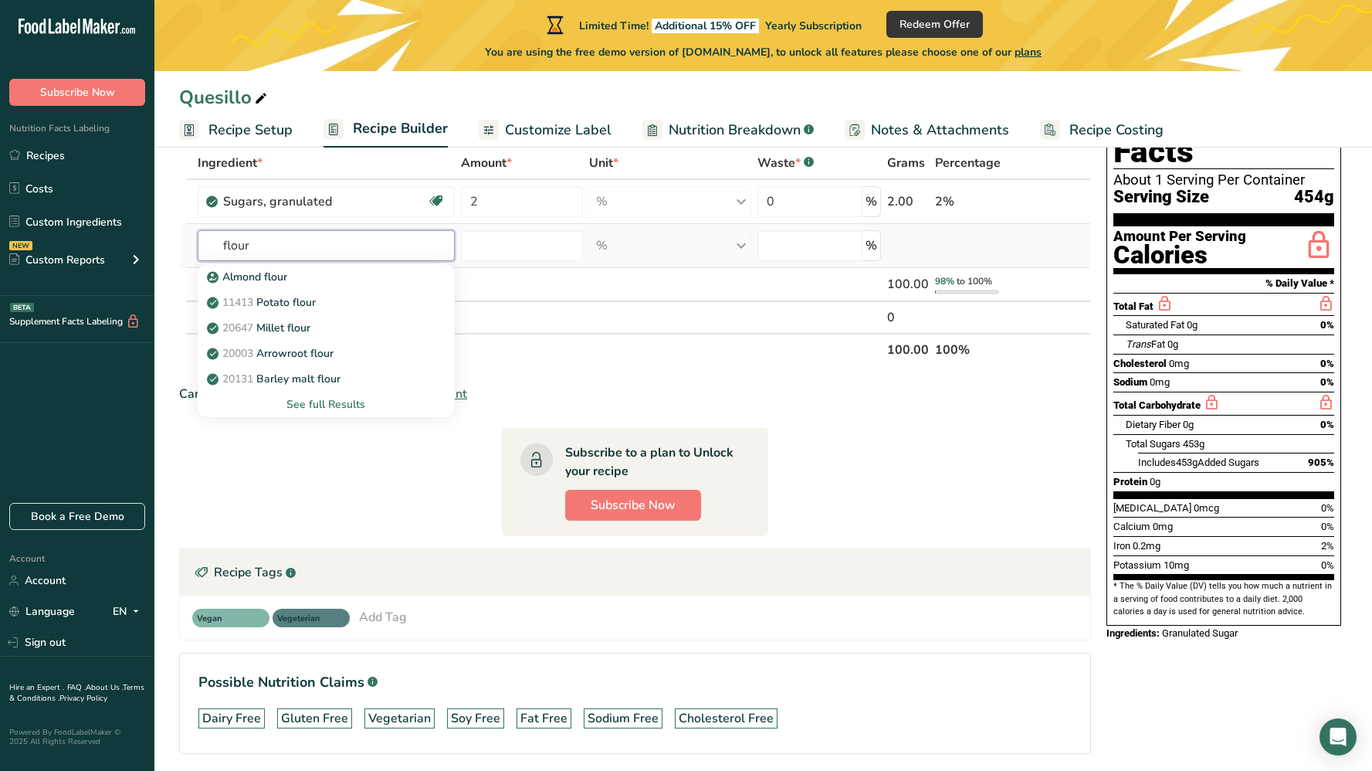
type input "flour"
click at [317, 398] on div "See full Results" at bounding box center [326, 404] width 232 height 16
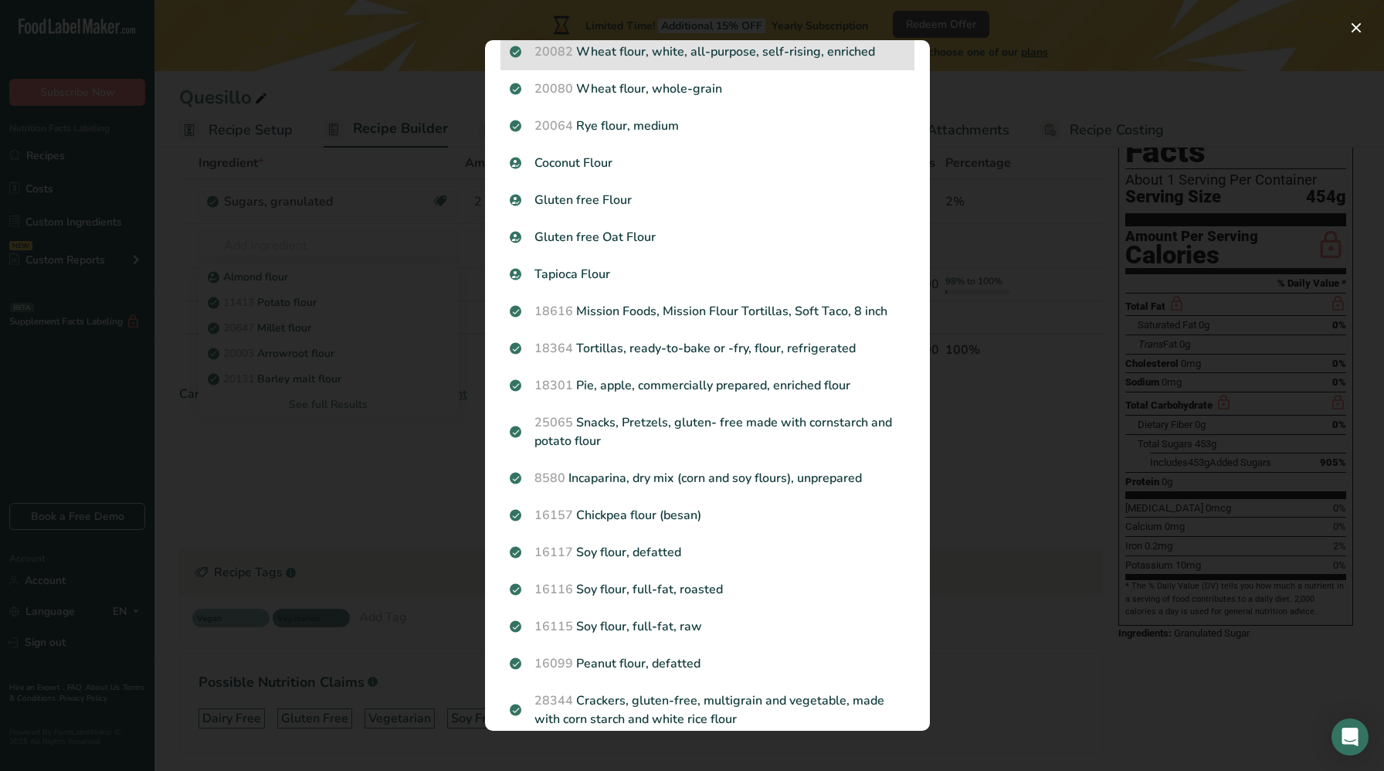
click at [703, 54] on p "20082 Wheat flour, white, all-purpose, self-rising, enriched" at bounding box center [707, 51] width 395 height 19
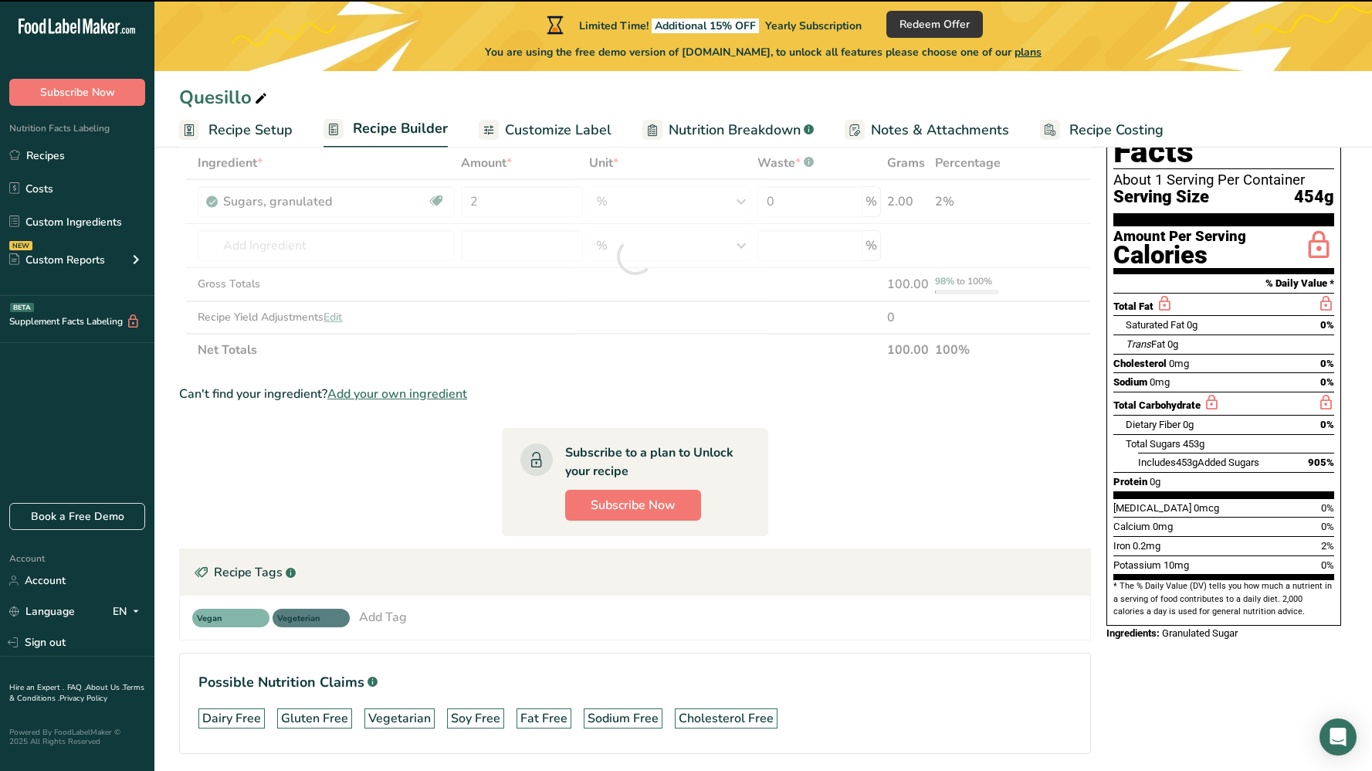
type input "0"
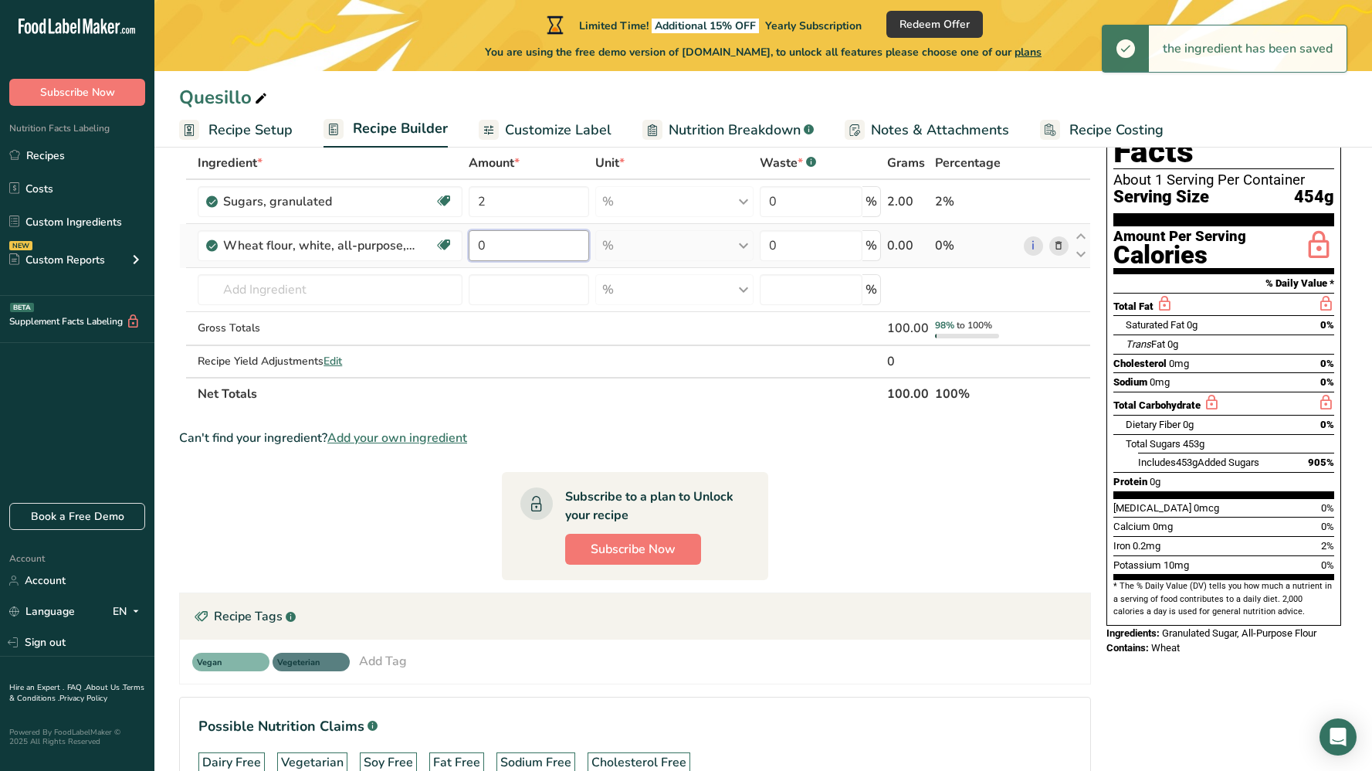
drag, startPoint x: 511, startPoint y: 240, endPoint x: 466, endPoint y: 241, distance: 44.8
click at [467, 241] on td "0" at bounding box center [529, 246] width 127 height 44
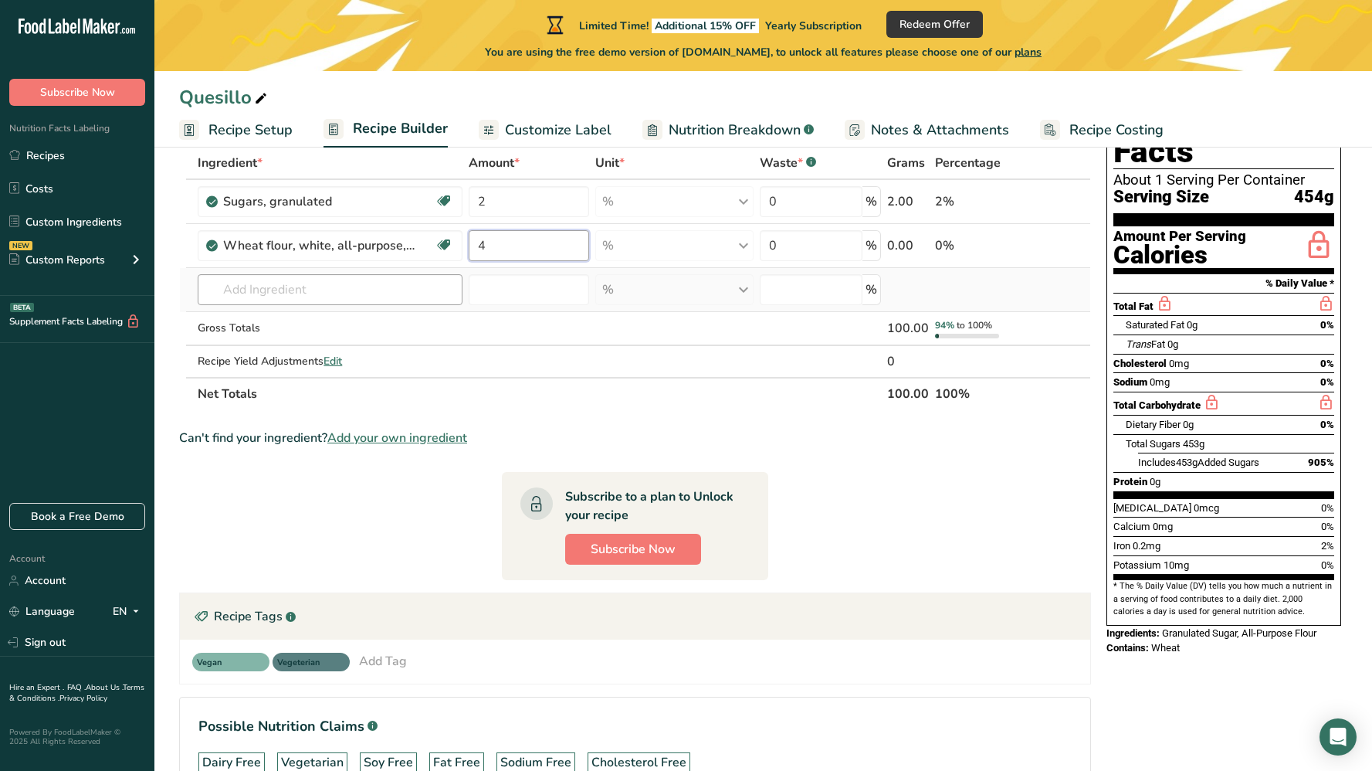
type input "4"
click at [259, 285] on div "Ingredient * Amount * Unit * Waste * .a-a{fill:#347362;}.b-a{fill:#fff;} Grams …" at bounding box center [635, 278] width 912 height 263
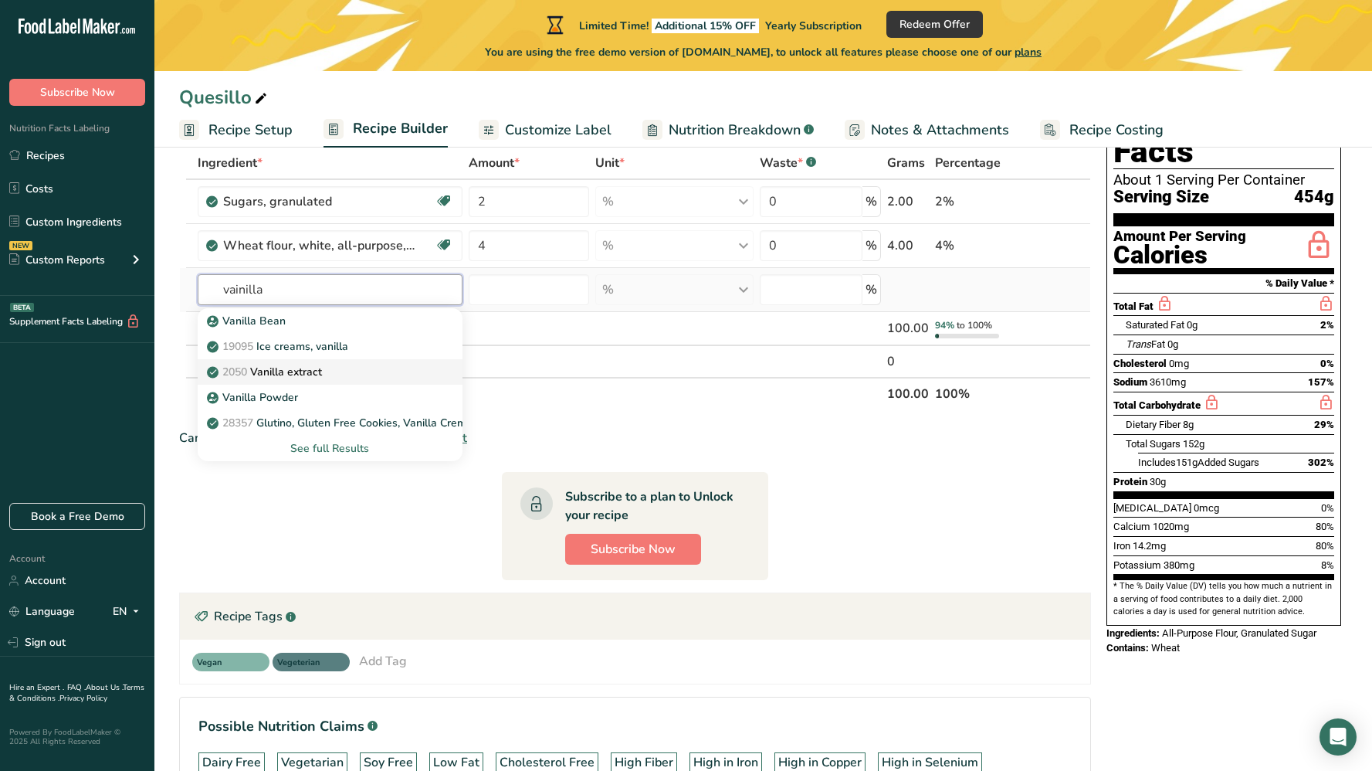
type input "vainilla"
click at [291, 373] on p "2050 Vanilla extract" at bounding box center [266, 372] width 112 height 16
type input "Vanilla extract"
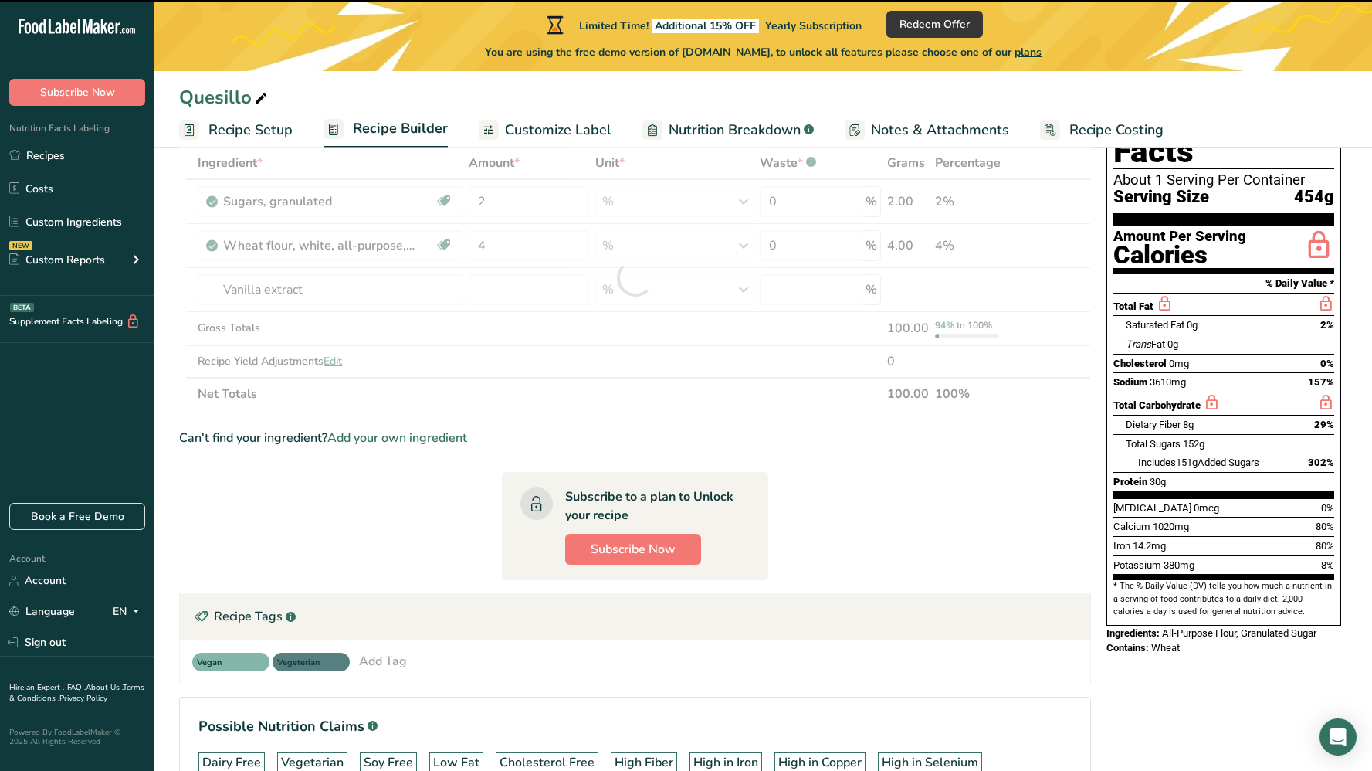
type input "0"
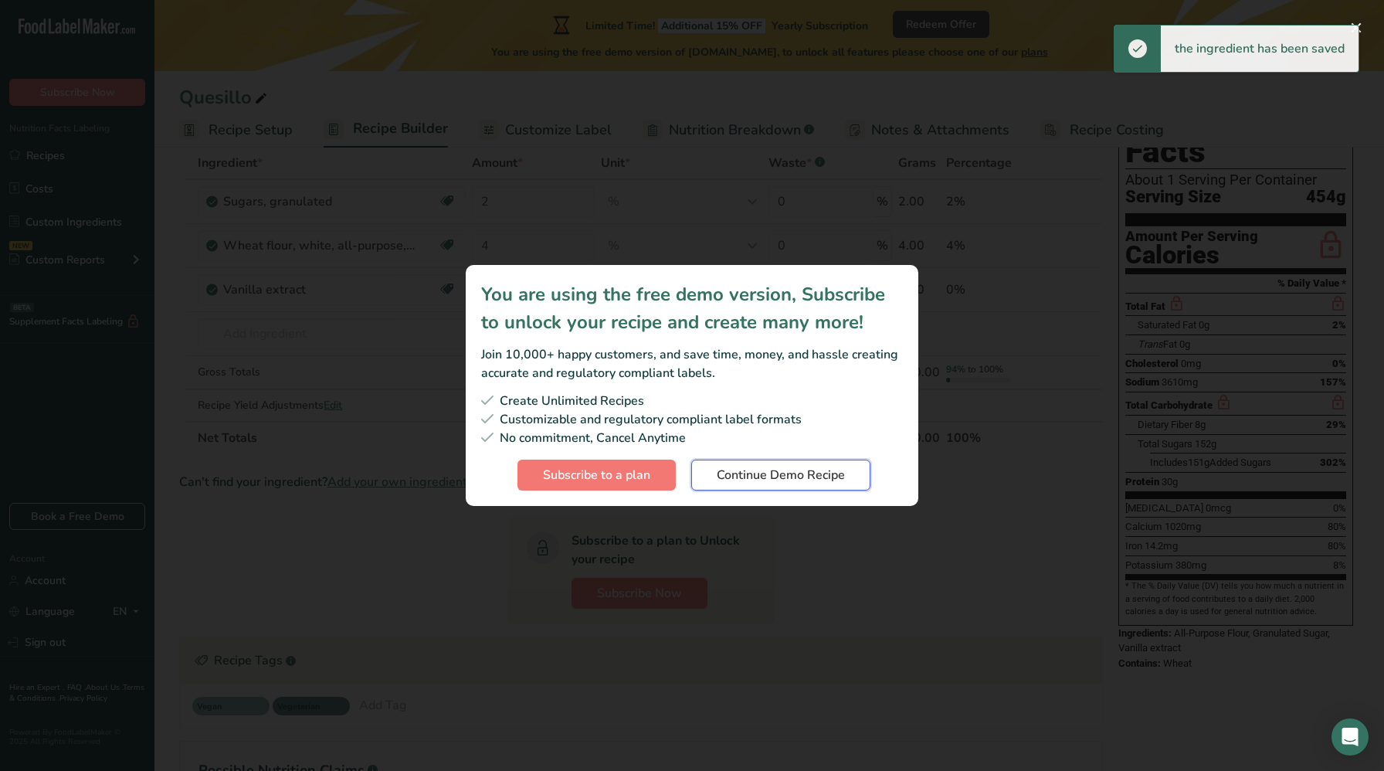
click at [734, 474] on span "Continue Demo Recipe" at bounding box center [780, 475] width 128 height 19
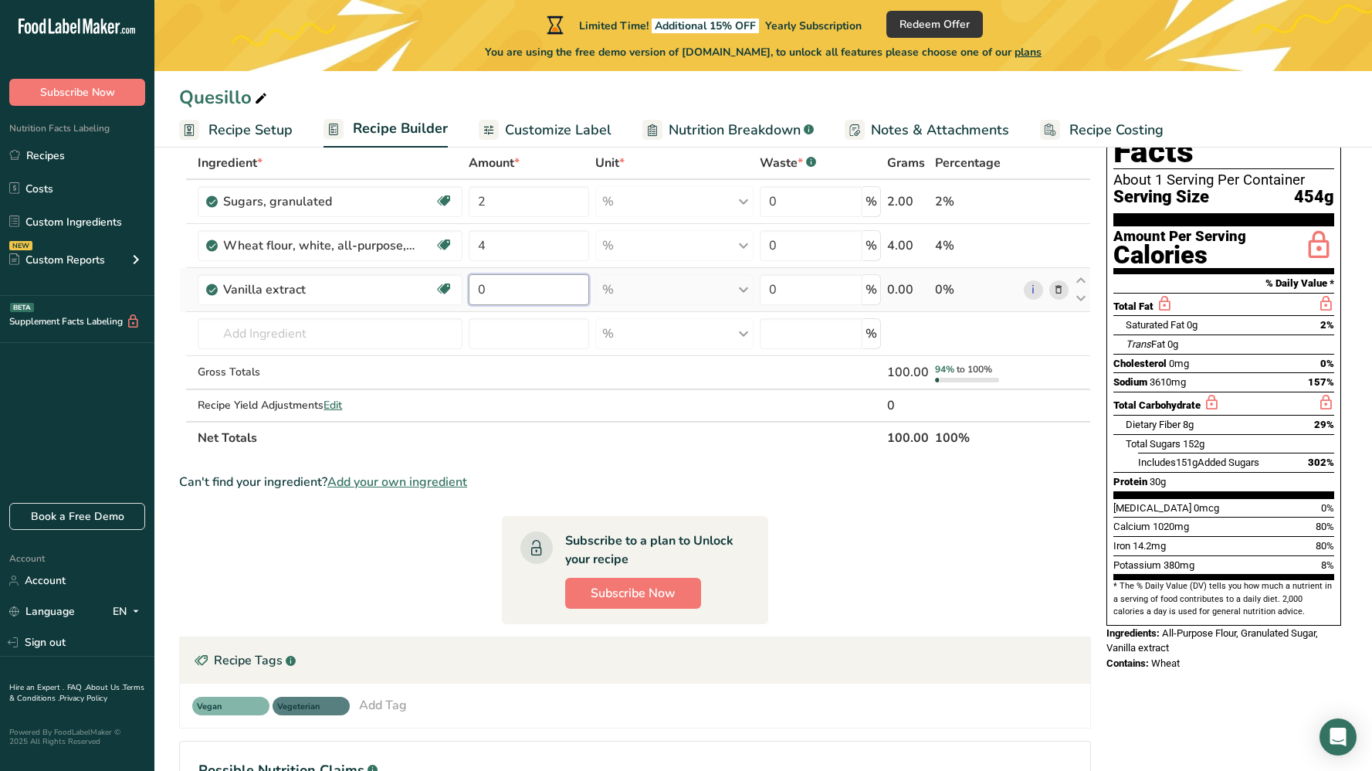
drag, startPoint x: 499, startPoint y: 283, endPoint x: 468, endPoint y: 284, distance: 30.9
click at [468, 284] on td "0" at bounding box center [529, 290] width 127 height 44
type input "1"
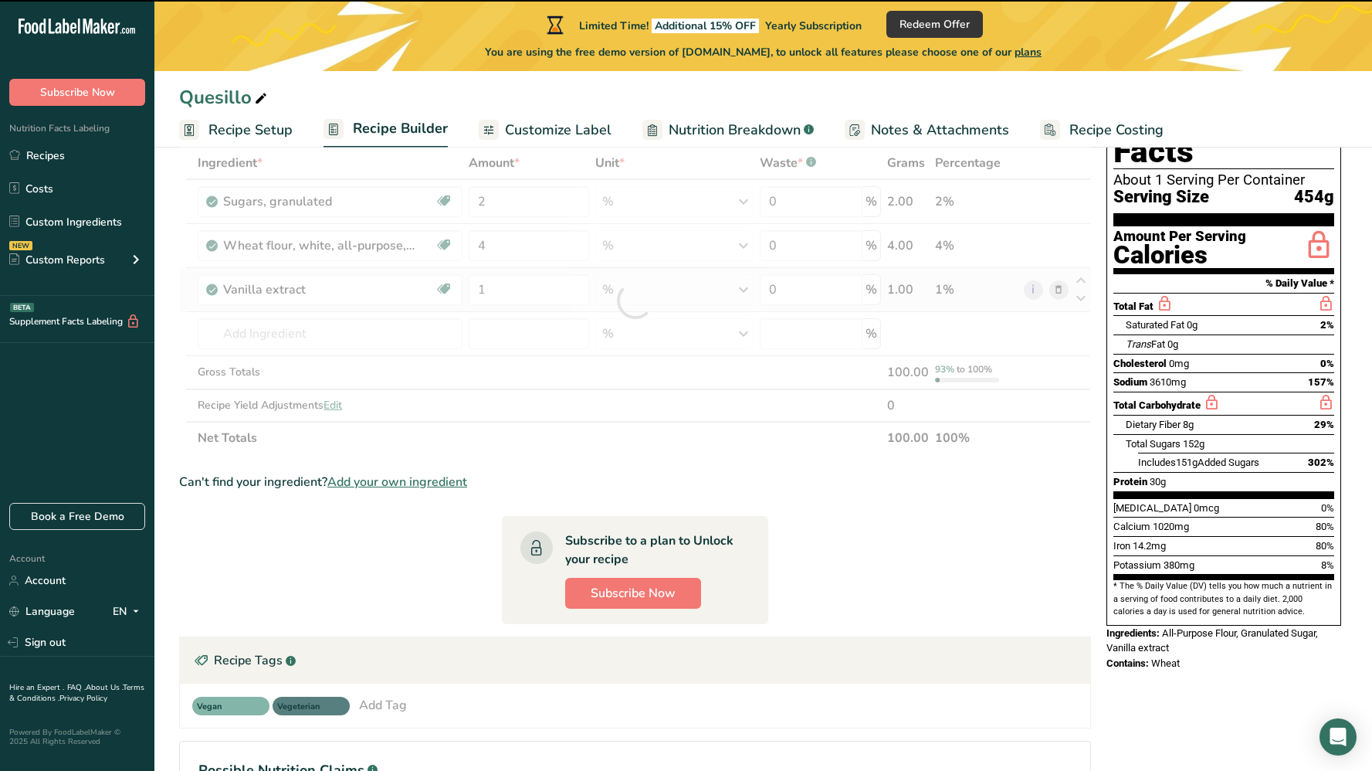
click at [748, 291] on div "Ingredient * Amount * Unit * Waste * .a-a{fill:#347362;}.b-a{fill:#fff;} Grams …" at bounding box center [635, 300] width 912 height 307
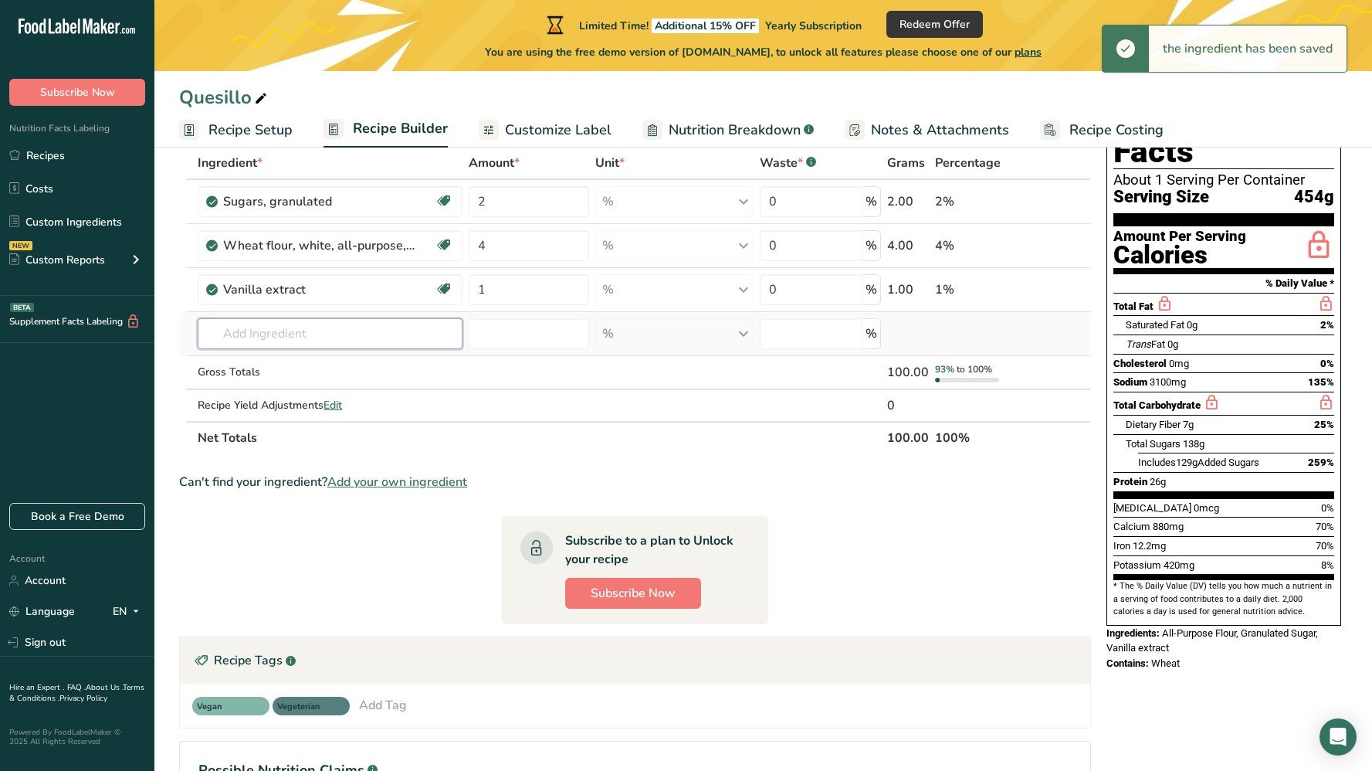
click at [239, 328] on input "text" at bounding box center [330, 333] width 264 height 31
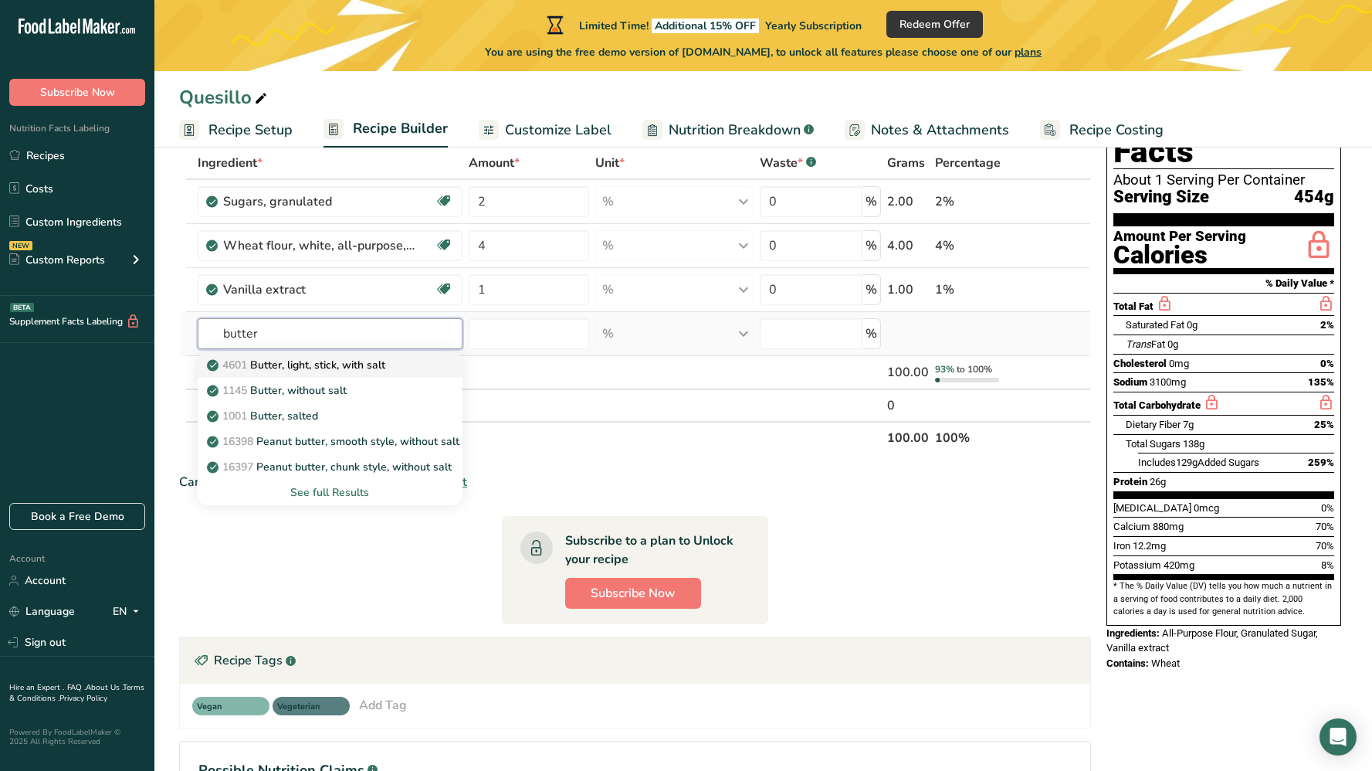
type input "butter"
click at [301, 363] on p "4601 Butter, light, stick, with salt" at bounding box center [297, 365] width 175 height 16
type input "Butter, light, stick, with salt"
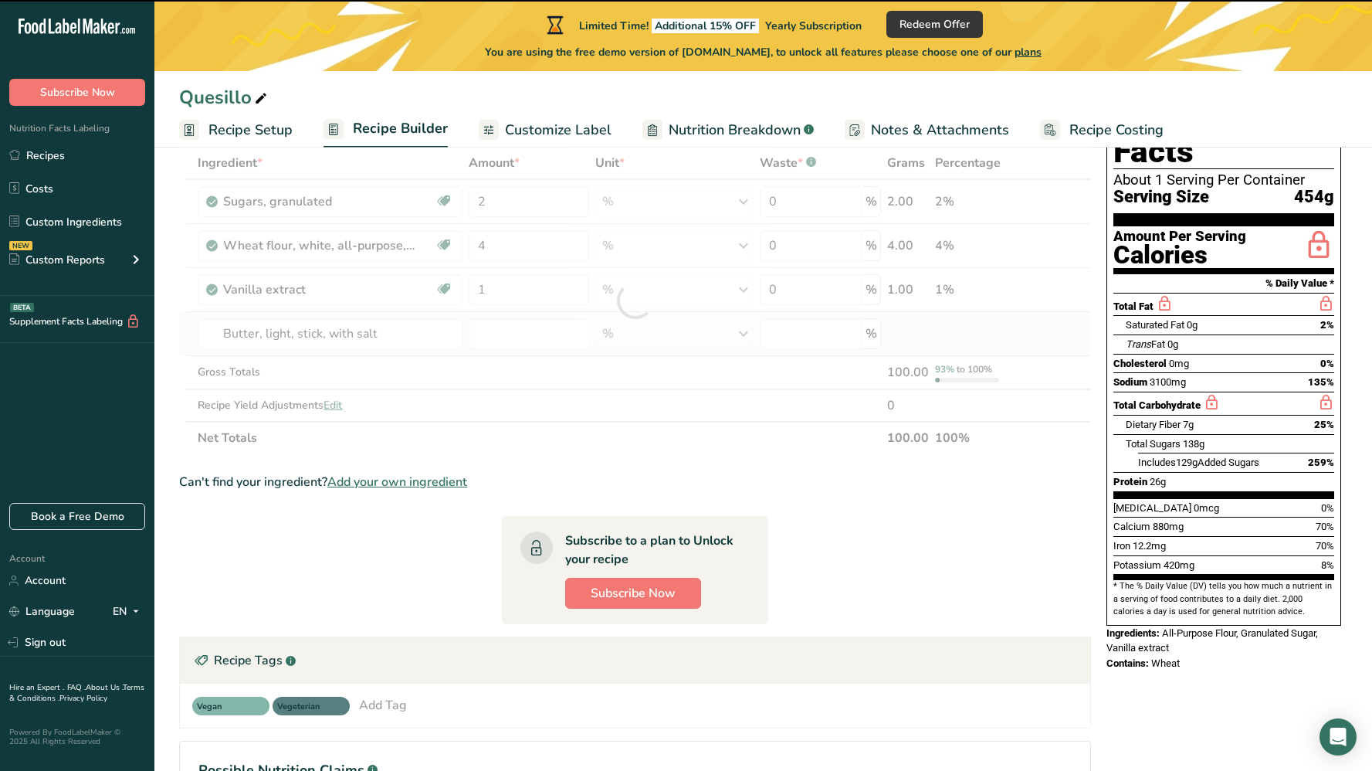
type input "0"
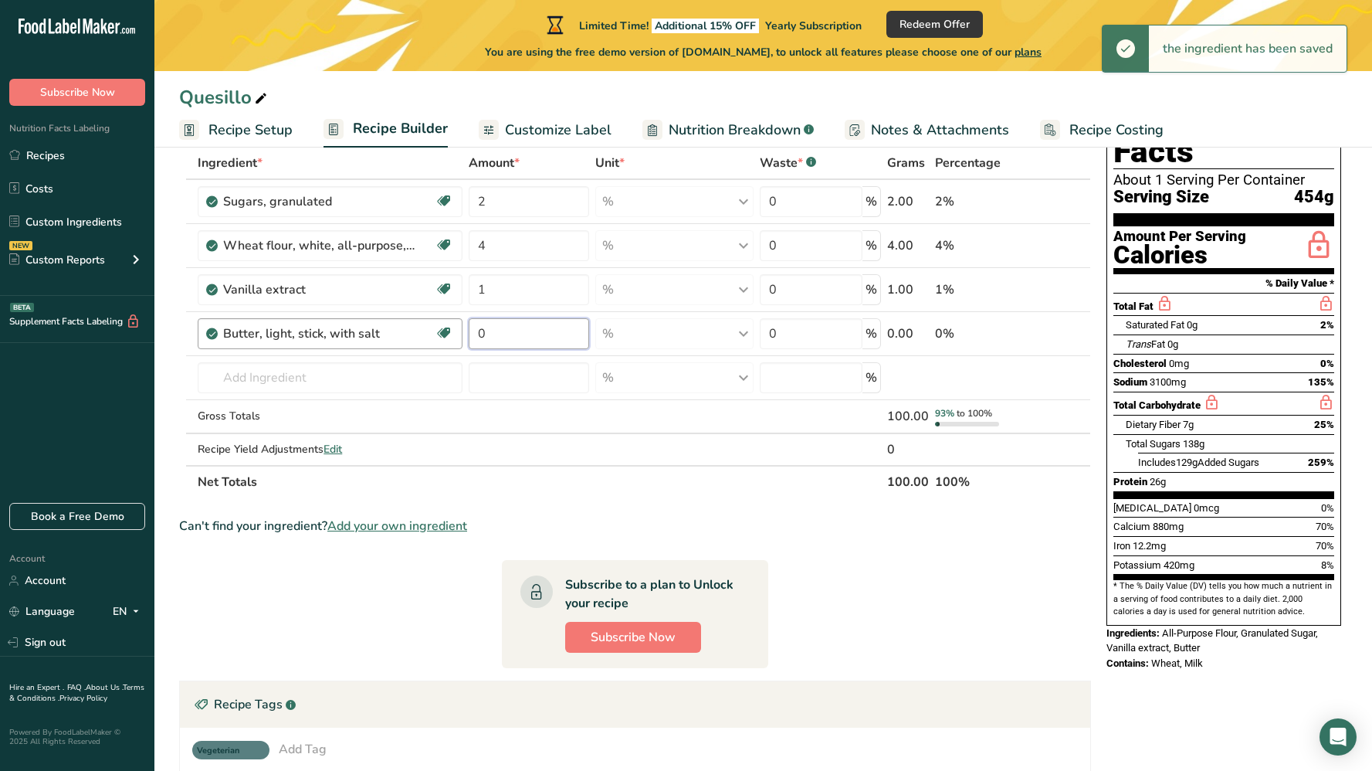
drag, startPoint x: 493, startPoint y: 334, endPoint x: 437, endPoint y: 327, distance: 56.8
click at [442, 329] on tr "Butter, light, stick, with salt Gluten free Vegetarian Soy free 0 % Portions 1 …" at bounding box center [635, 334] width 910 height 44
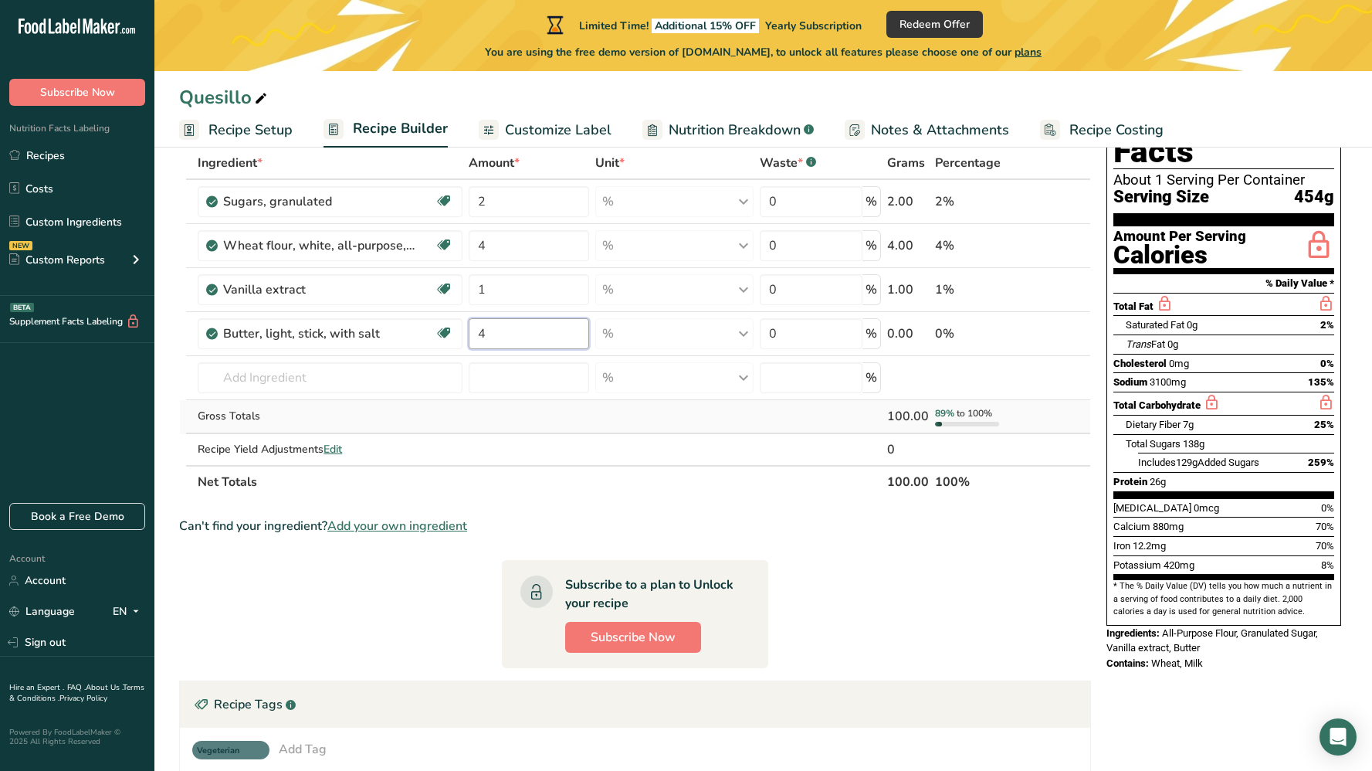
type input "4"
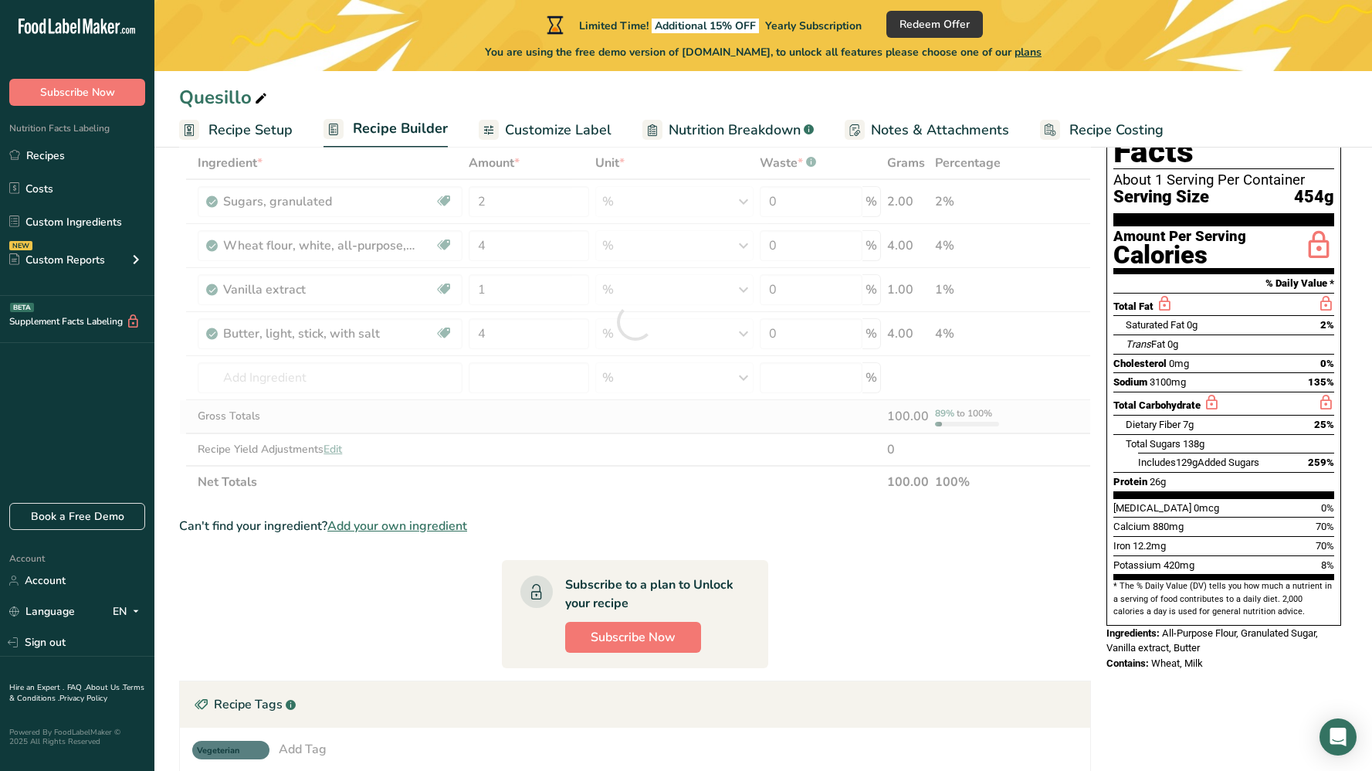
click at [601, 412] on div "Ingredient * Amount * Unit * Waste * .a-a{fill:#347362;}.b-a{fill:#fff;} Grams …" at bounding box center [635, 322] width 912 height 351
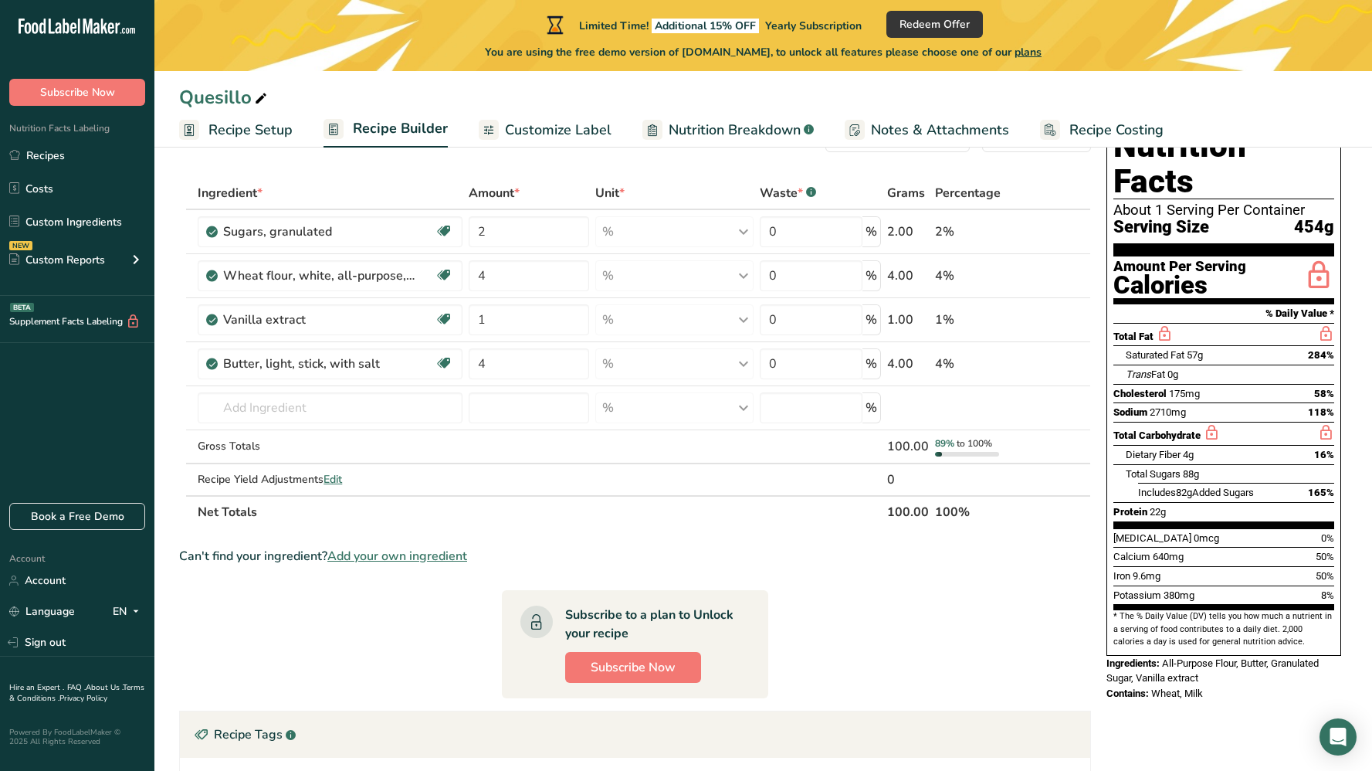
scroll to position [61, 0]
click at [747, 233] on div "% Portions 1 serving packet 1 tsp 1 cup See more Weight Units g kg mg See more …" at bounding box center [674, 231] width 159 height 31
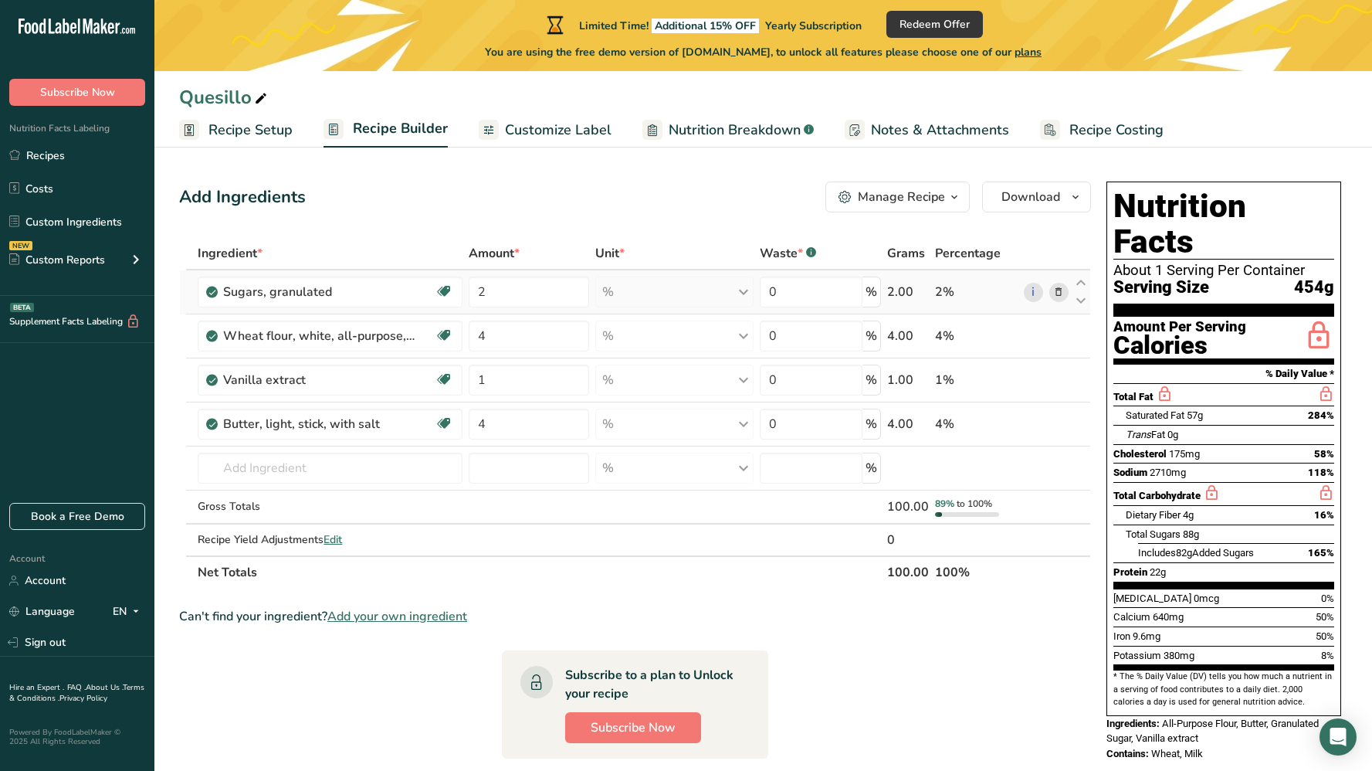
scroll to position [0, 0]
click at [1078, 127] on span "Recipe Costing" at bounding box center [1116, 130] width 94 height 21
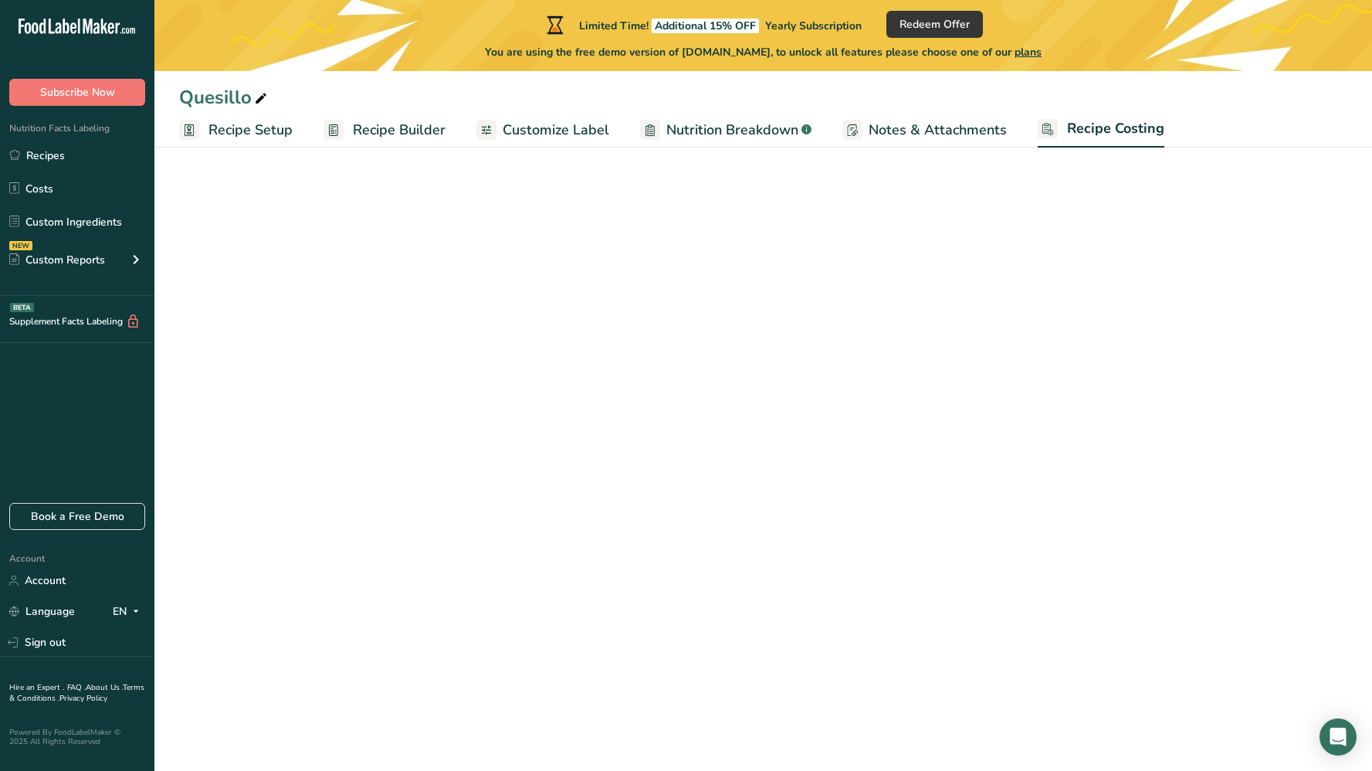
select select "1"
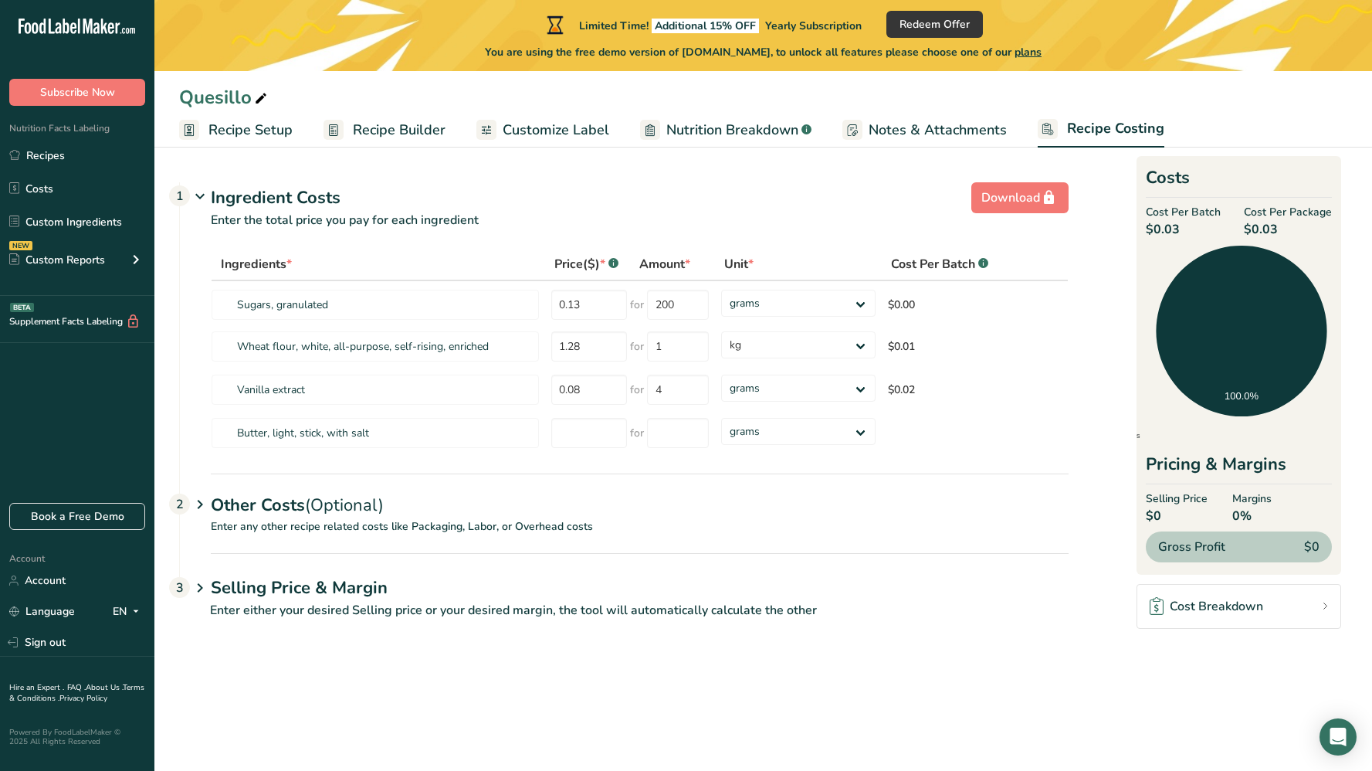
click at [702, 123] on span "Nutrition Breakdown" at bounding box center [732, 130] width 132 height 21
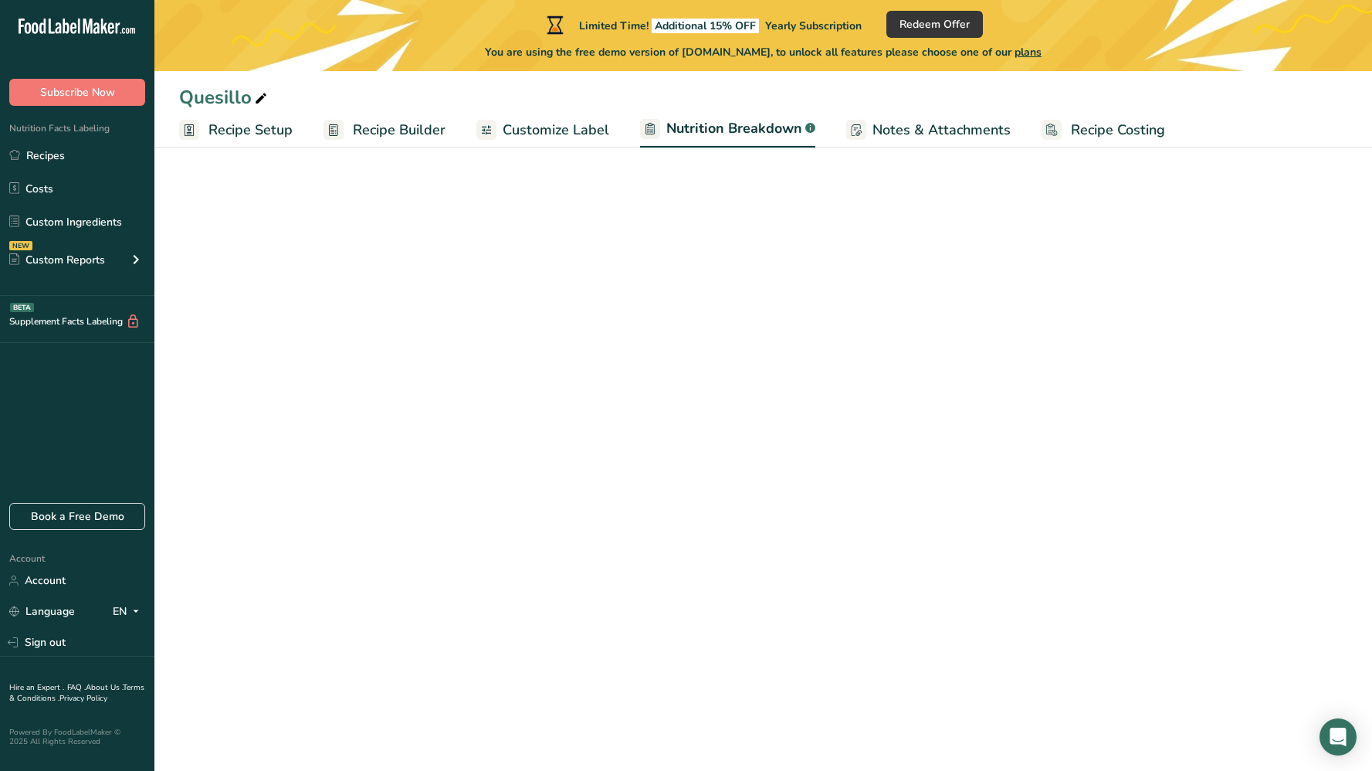
select select "Calories"
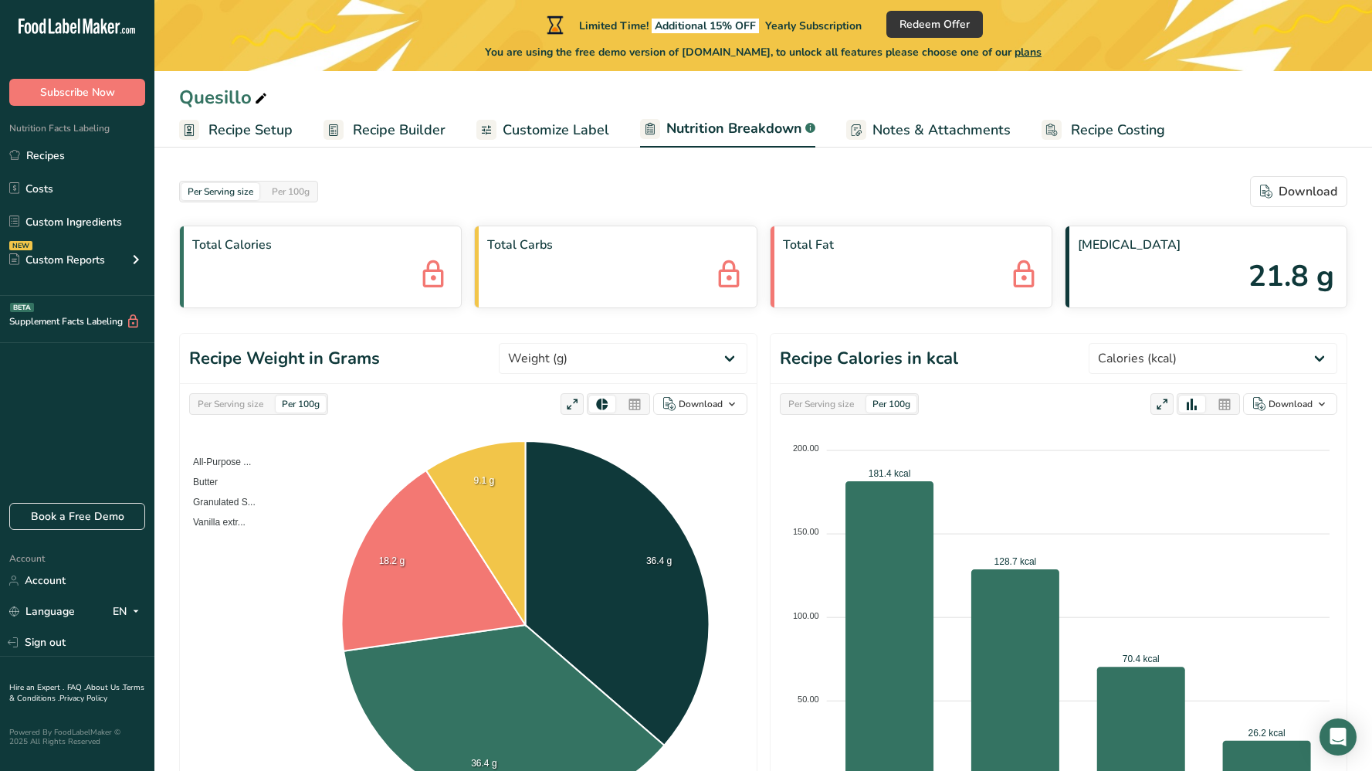
click at [244, 131] on span "Recipe Setup" at bounding box center [250, 130] width 84 height 21
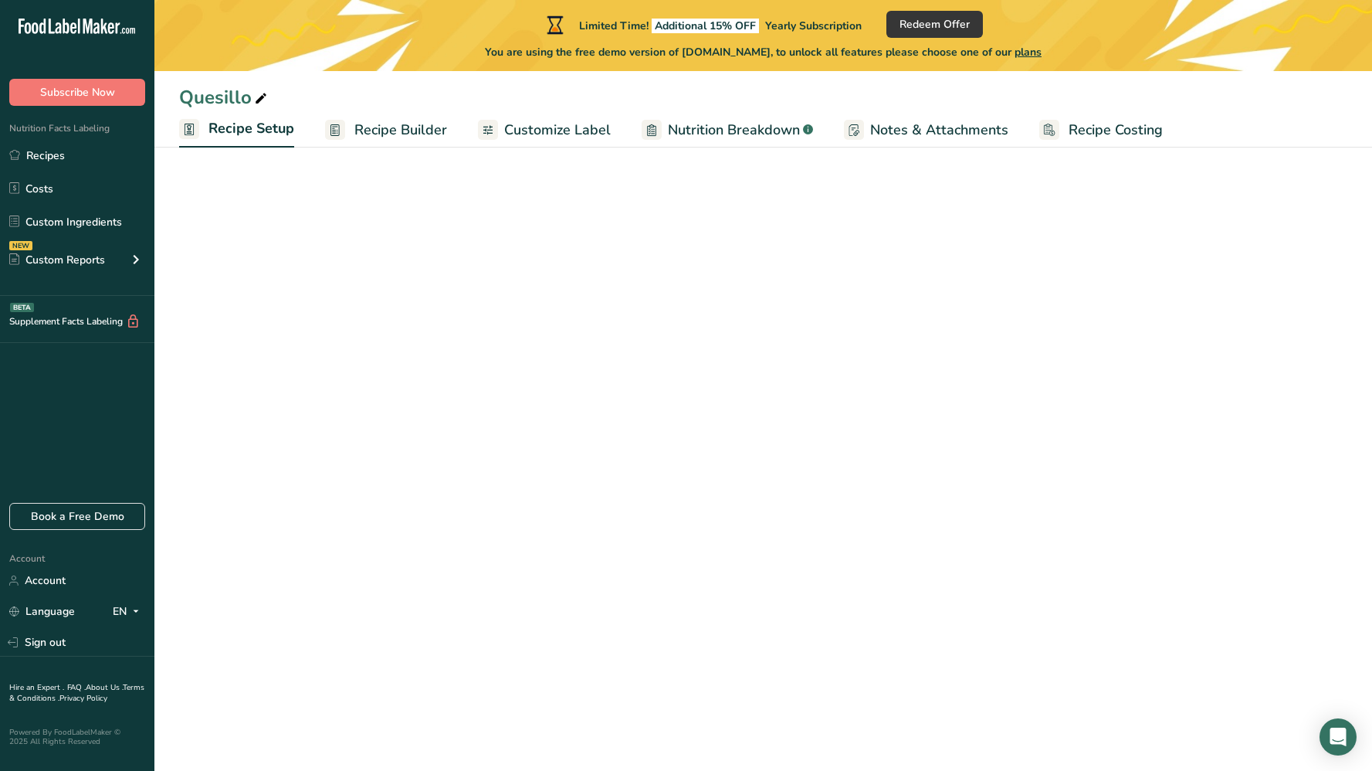
select select "12"
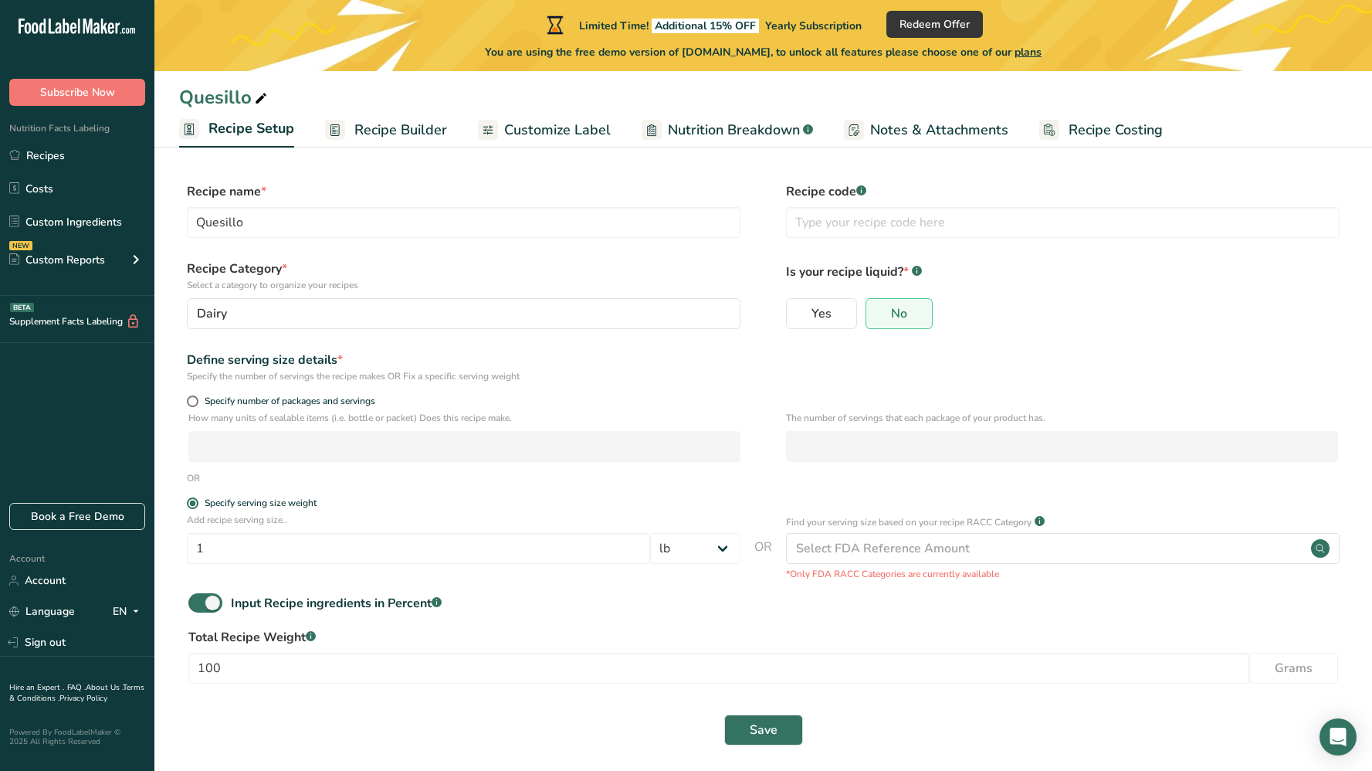
click at [401, 133] on span "Recipe Builder" at bounding box center [400, 130] width 93 height 21
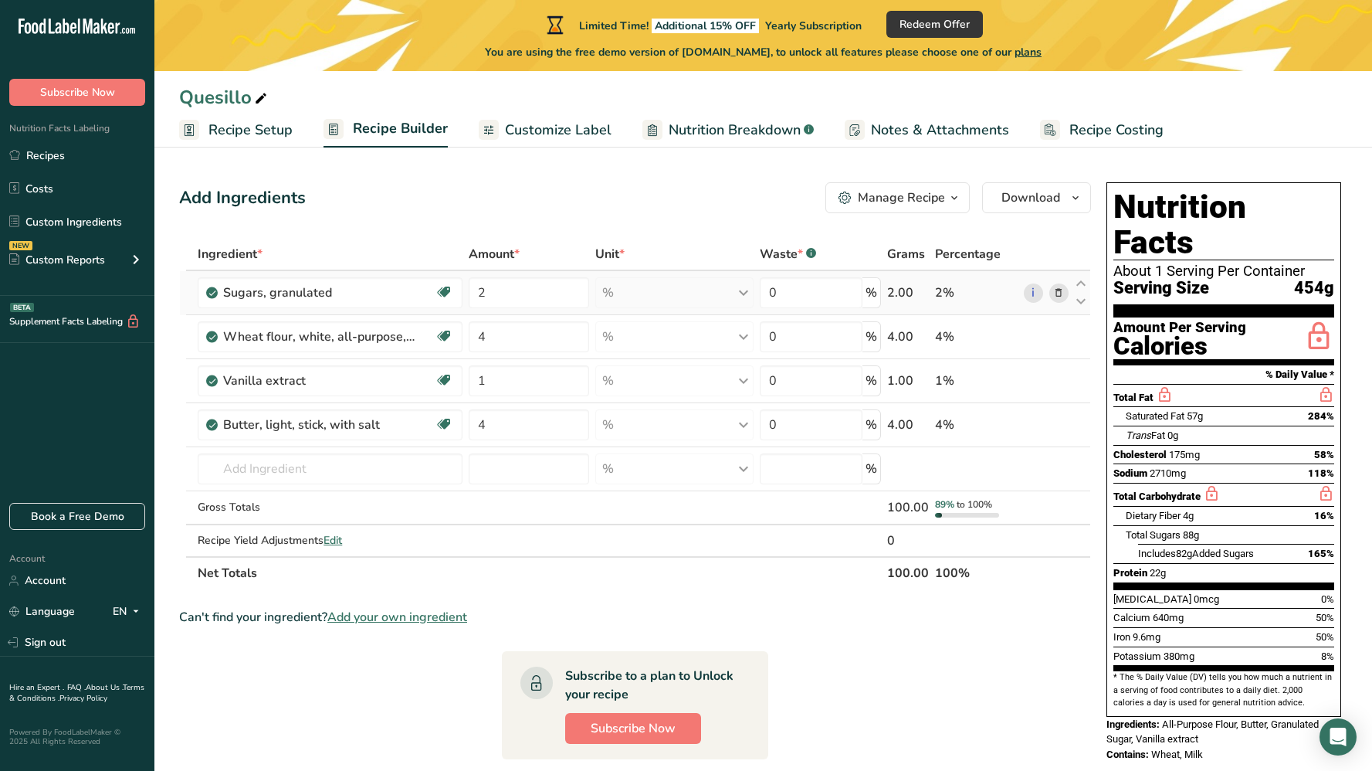
click at [740, 296] on div "% Portions 1 serving packet 1 tsp 1 cup See more Weight Units g kg mg See more …" at bounding box center [674, 292] width 159 height 31
click at [744, 293] on div "% Portions 1 serving packet 1 tsp 1 cup See more Weight Units g kg mg See more …" at bounding box center [674, 292] width 159 height 31
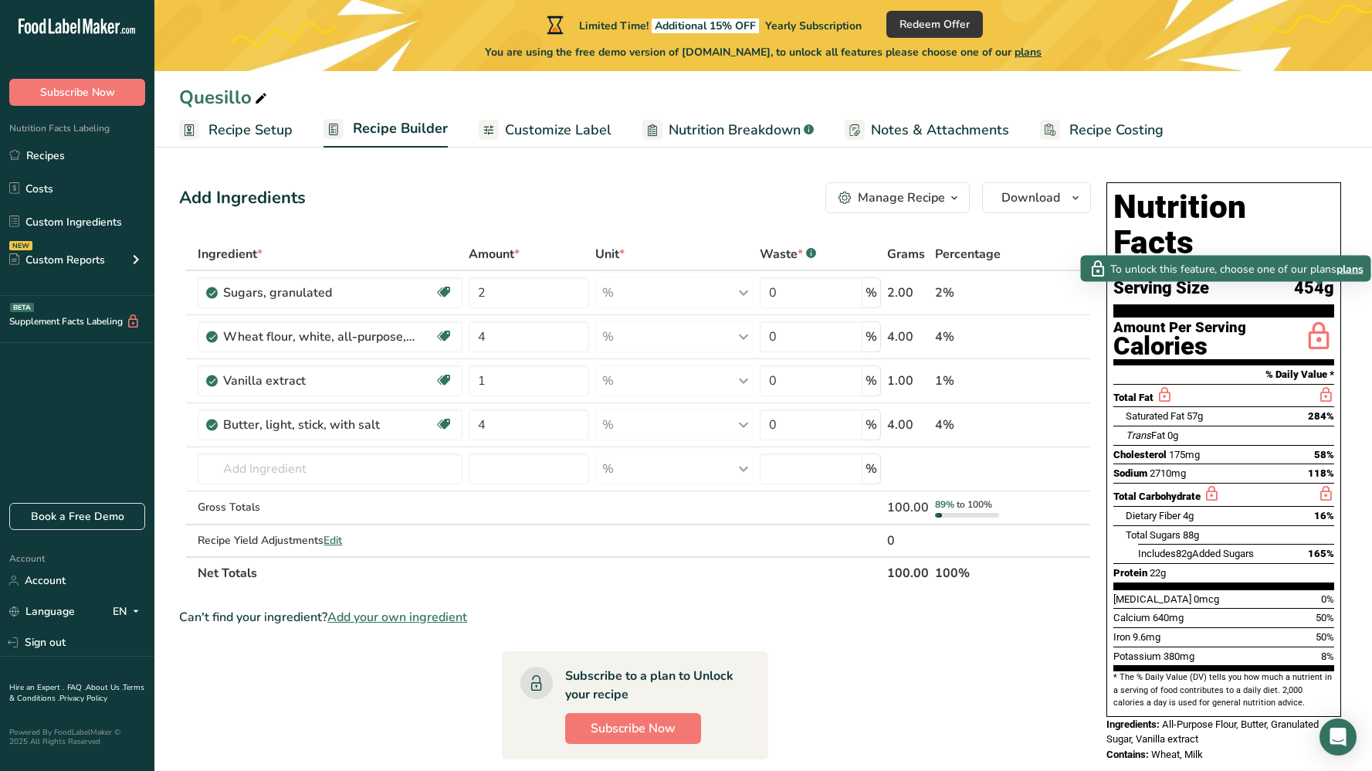
click at [1349, 264] on span "plans" at bounding box center [1349, 268] width 27 height 16
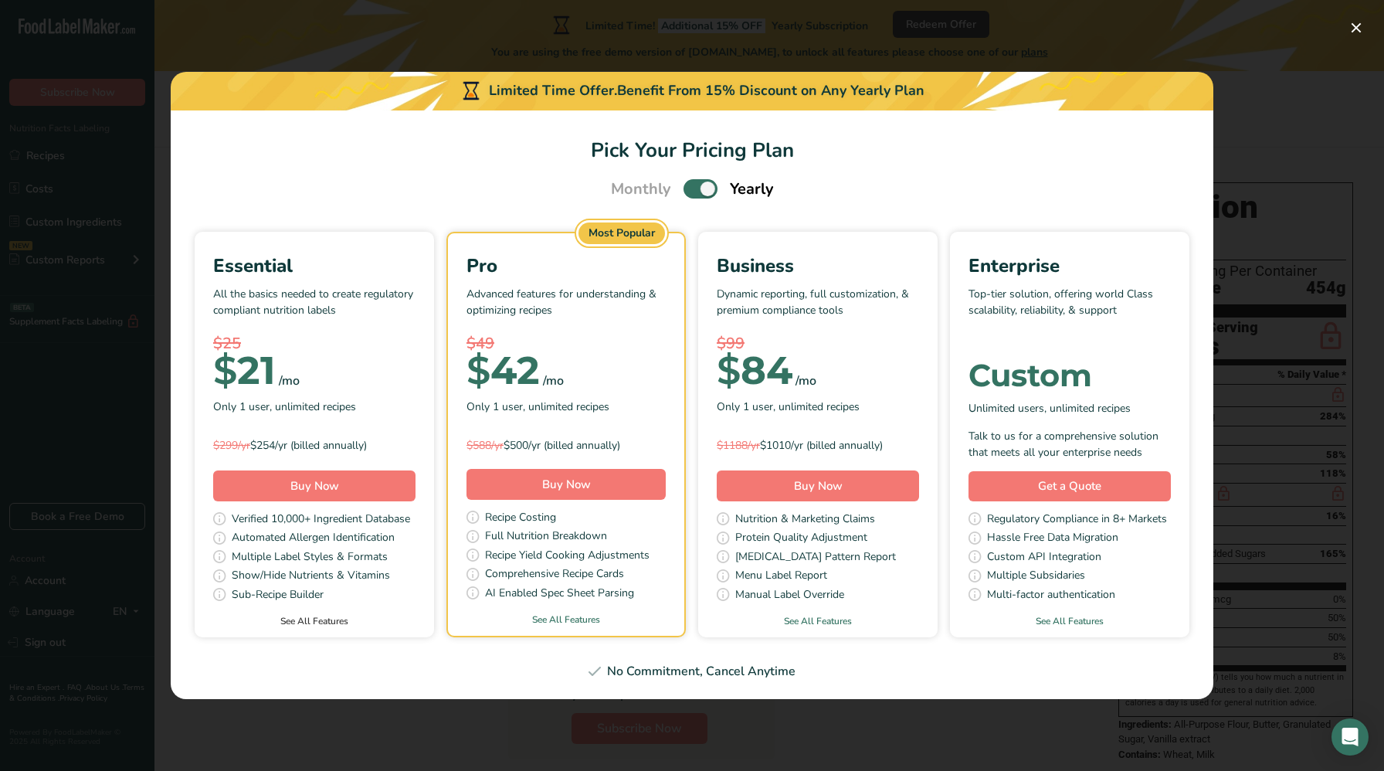
click at [306, 623] on link "See All Features" at bounding box center [314, 621] width 239 height 14
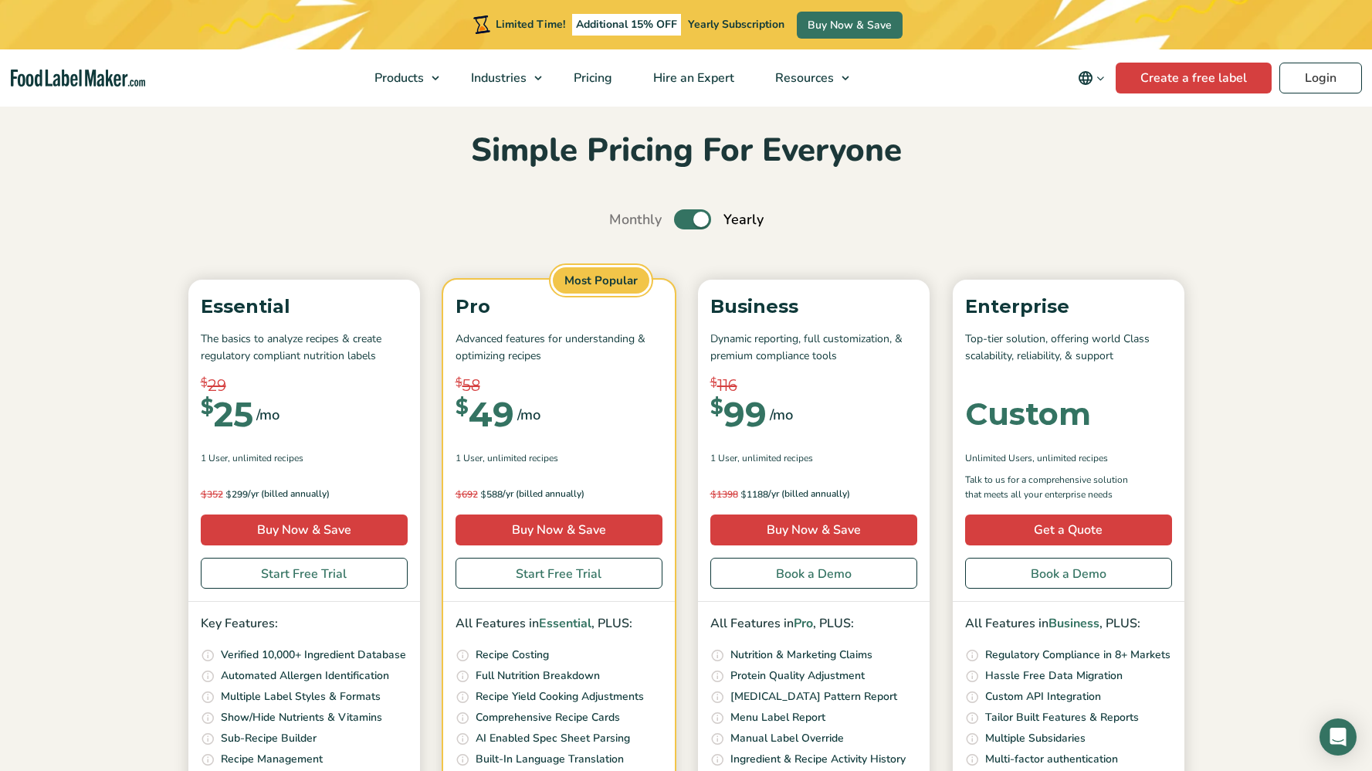
scroll to position [47, 0]
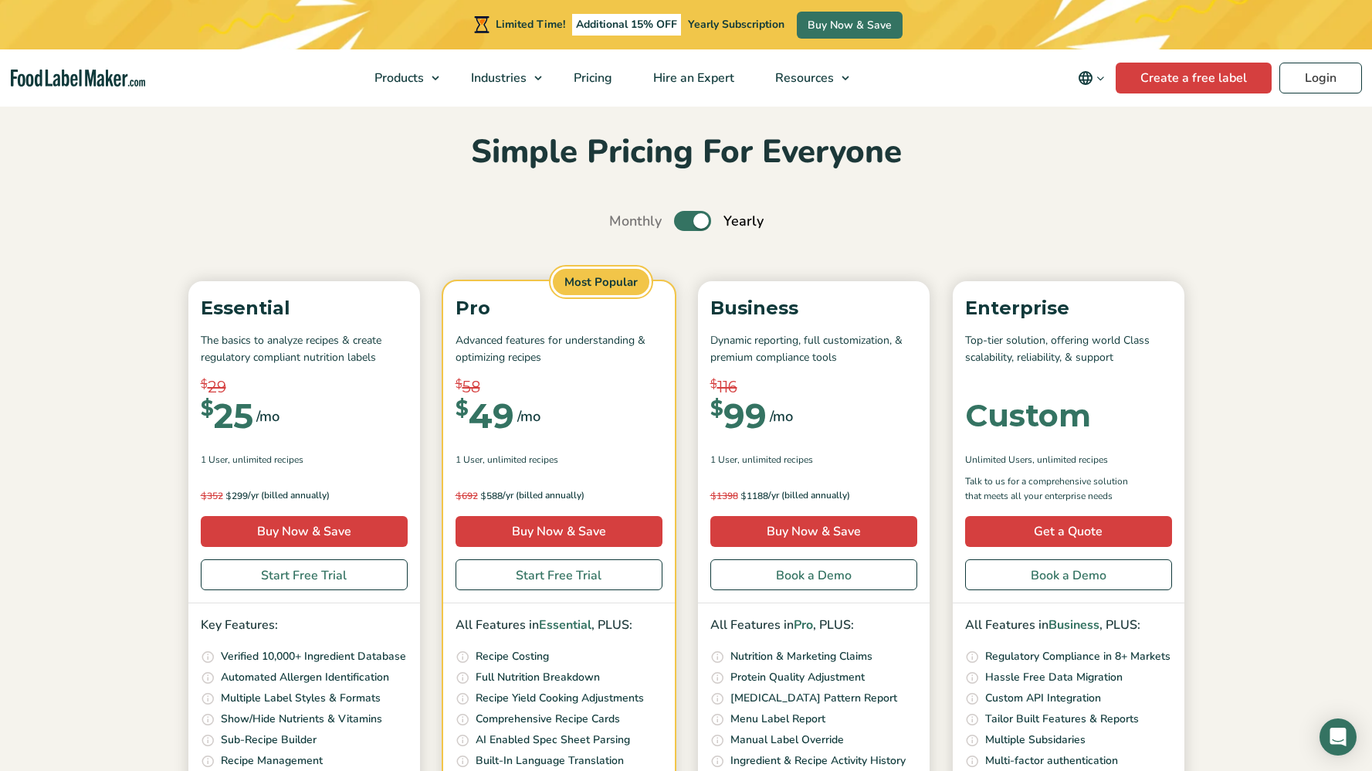
click at [693, 218] on label "Toggle" at bounding box center [692, 221] width 37 height 20
click at [622, 218] on input "Toggle" at bounding box center [617, 221] width 10 height 10
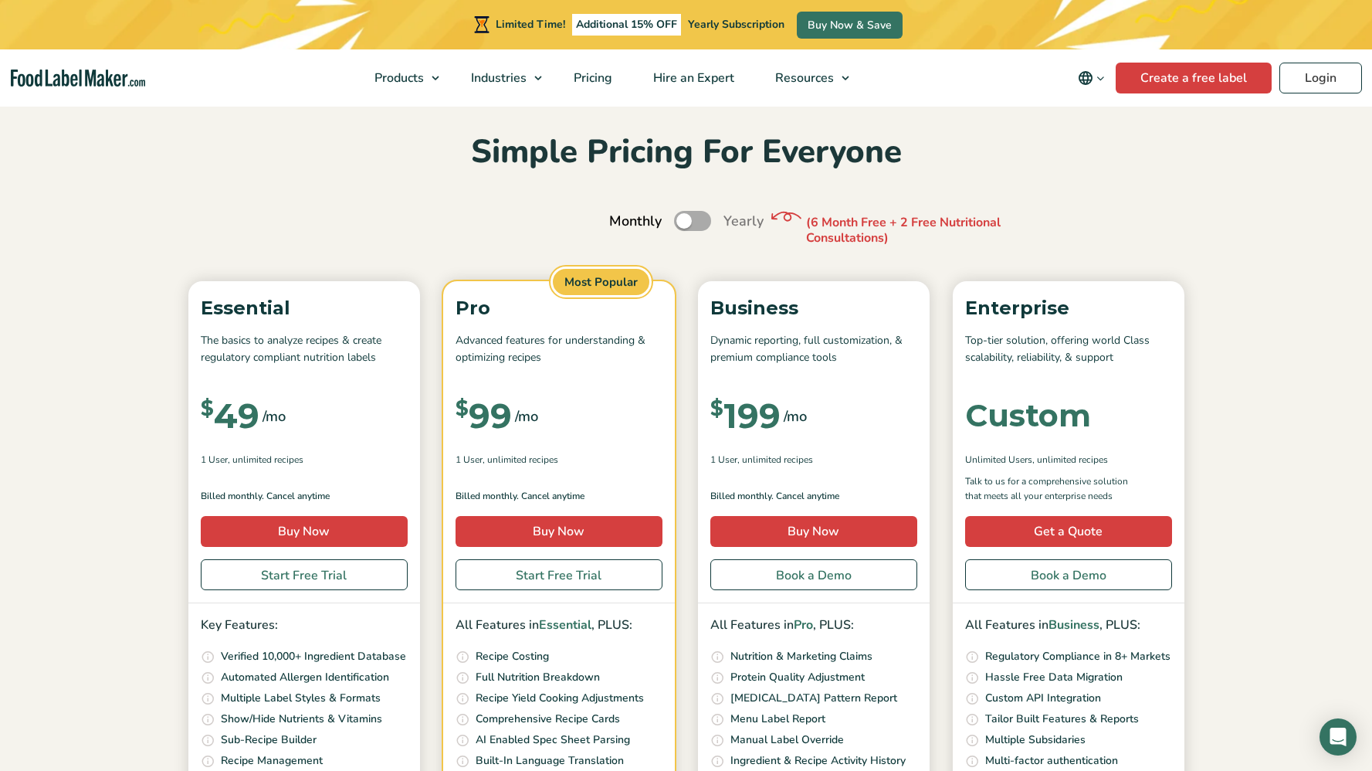
click at [713, 218] on div "Monthly Toggle Yearly (6 Month Free + 2 Free Nutritional Consultations)" at bounding box center [686, 221] width 154 height 21
click at [707, 223] on label "Toggle" at bounding box center [692, 221] width 37 height 20
click at [622, 223] on input "Toggle" at bounding box center [617, 221] width 10 height 10
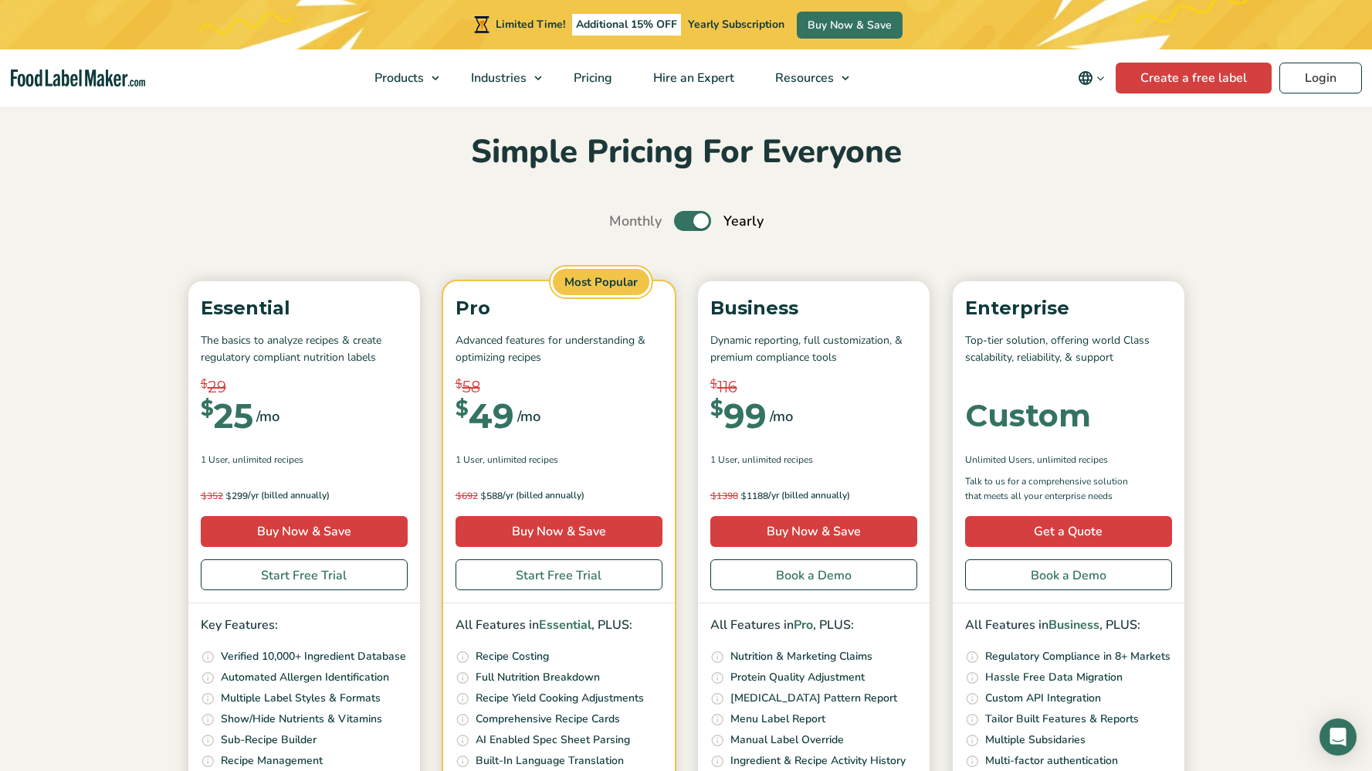
click at [685, 221] on label "Toggle" at bounding box center [692, 221] width 37 height 20
click at [622, 221] on input "Toggle" at bounding box center [617, 221] width 10 height 10
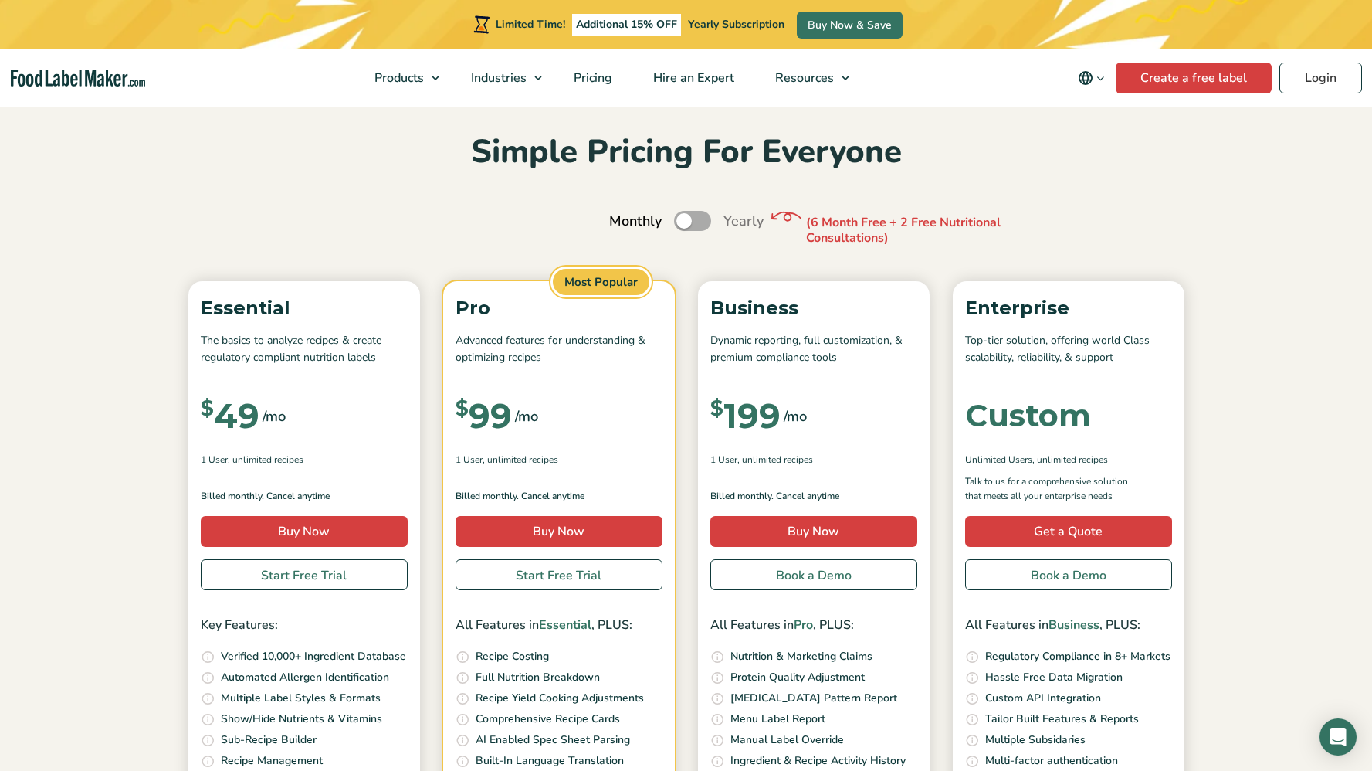
click at [700, 222] on label "Toggle" at bounding box center [692, 221] width 37 height 20
click at [622, 222] on input "Toggle" at bounding box center [617, 221] width 10 height 10
checkbox input "true"
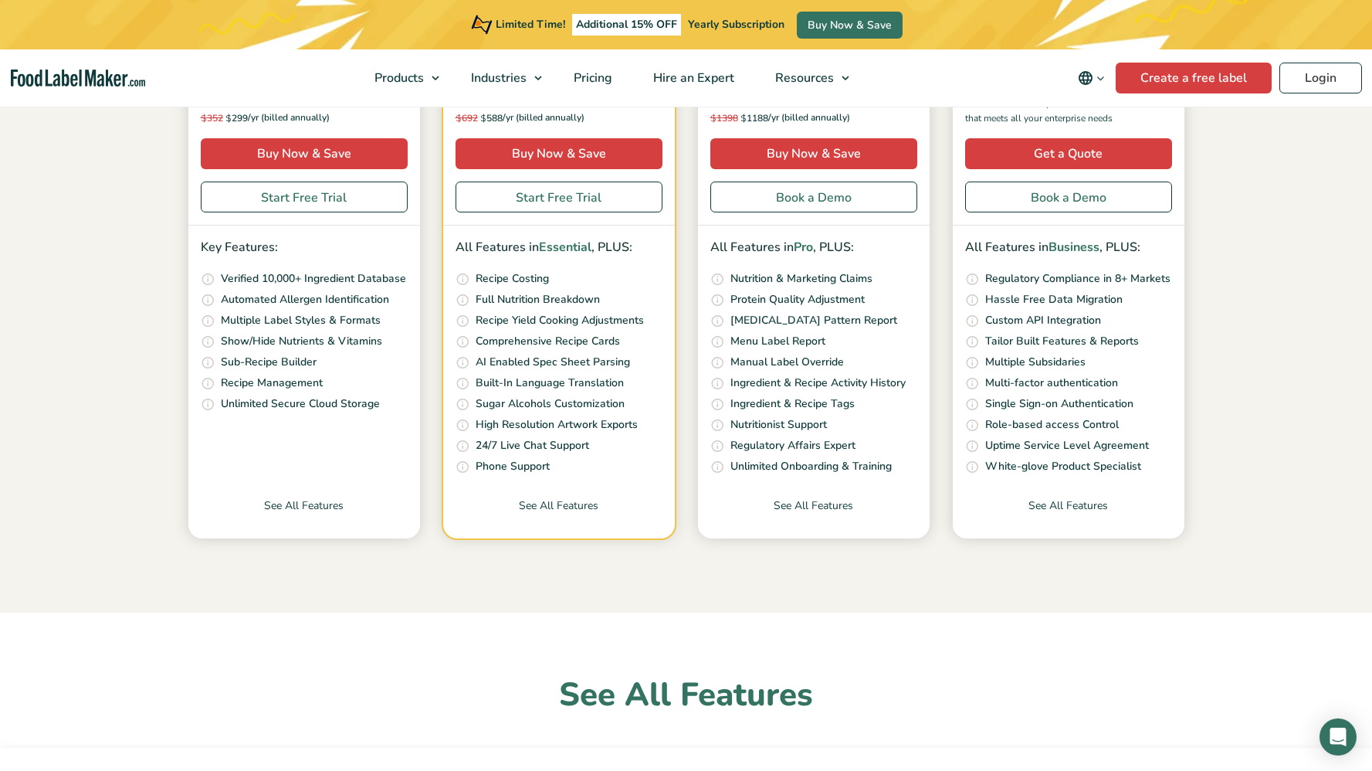
scroll to position [439, 0]
